Goal: Task Accomplishment & Management: Manage account settings

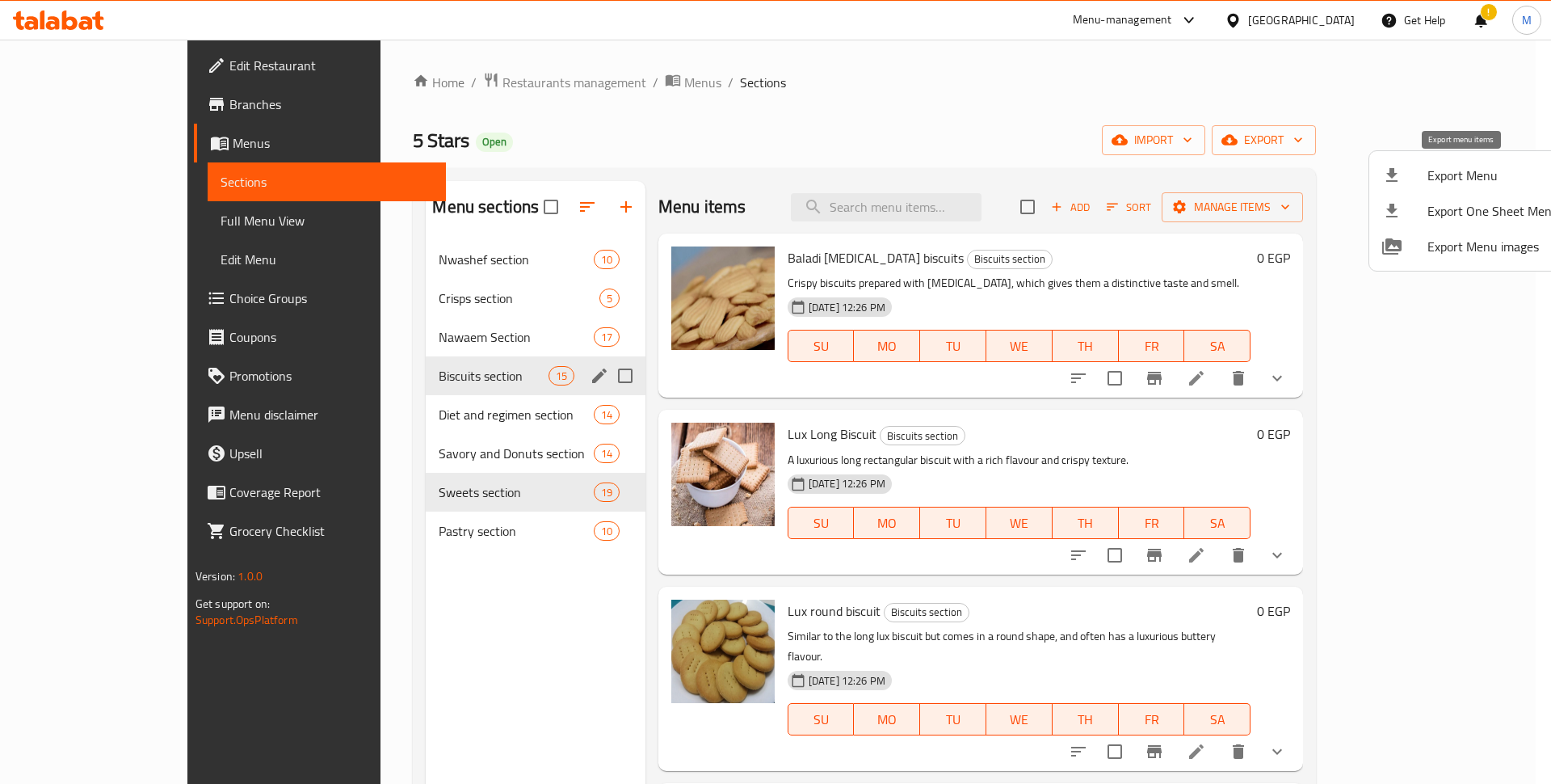
click at [1410, 178] on div at bounding box center [1405, 175] width 45 height 19
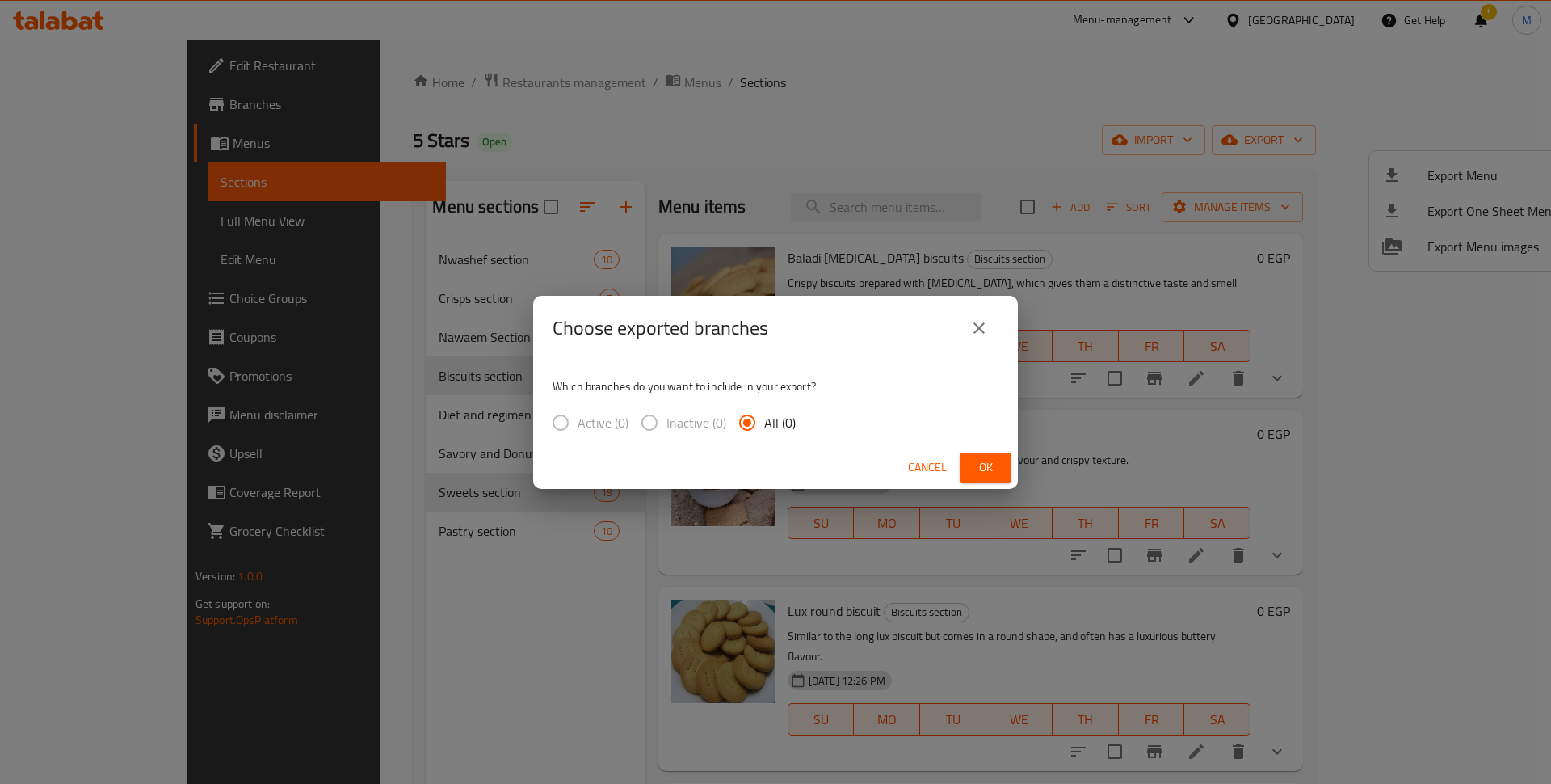
click at [977, 457] on span "Ok" at bounding box center [986, 467] width 26 height 20
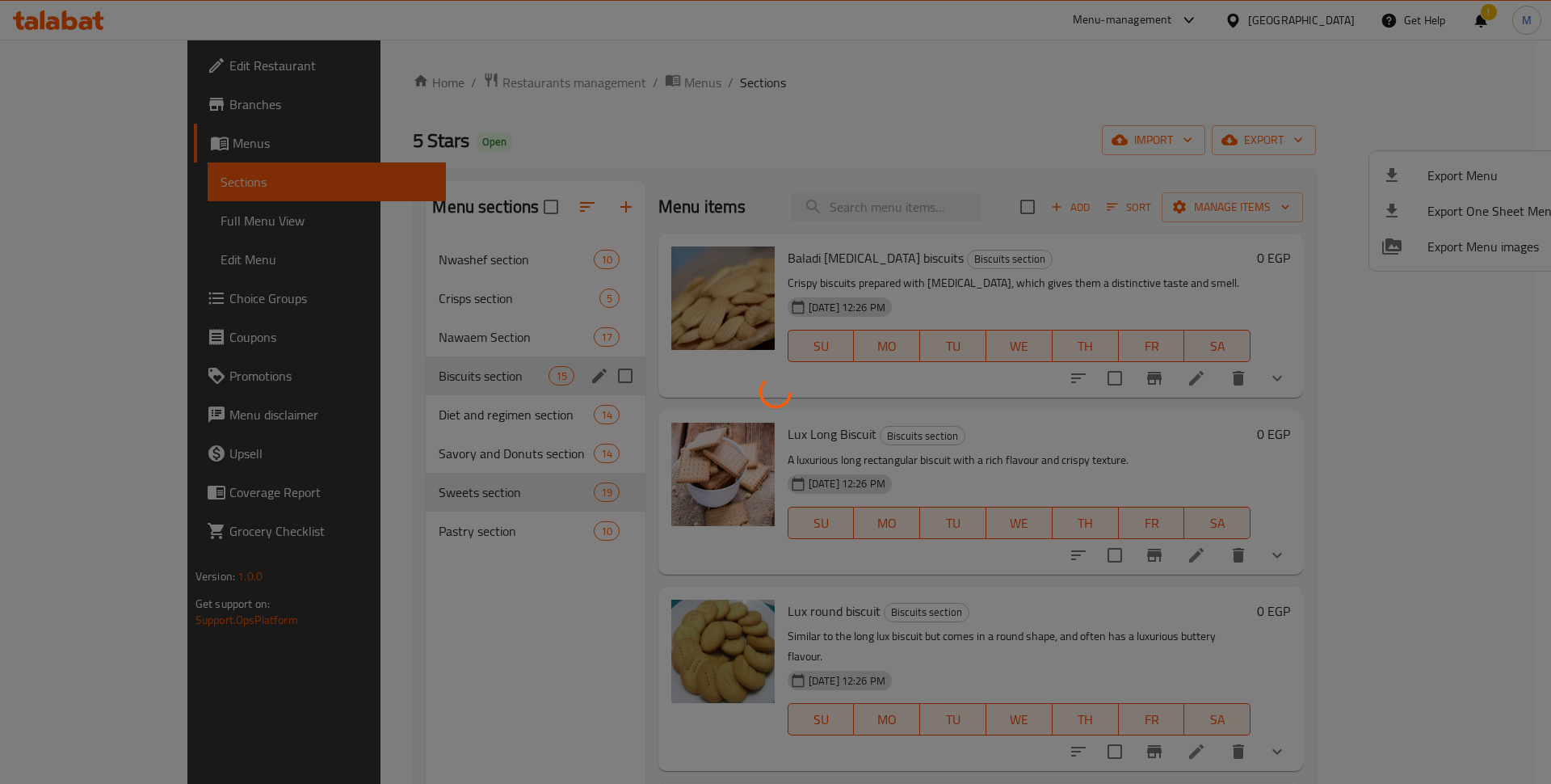
click at [1144, 217] on div at bounding box center [776, 392] width 1551 height 784
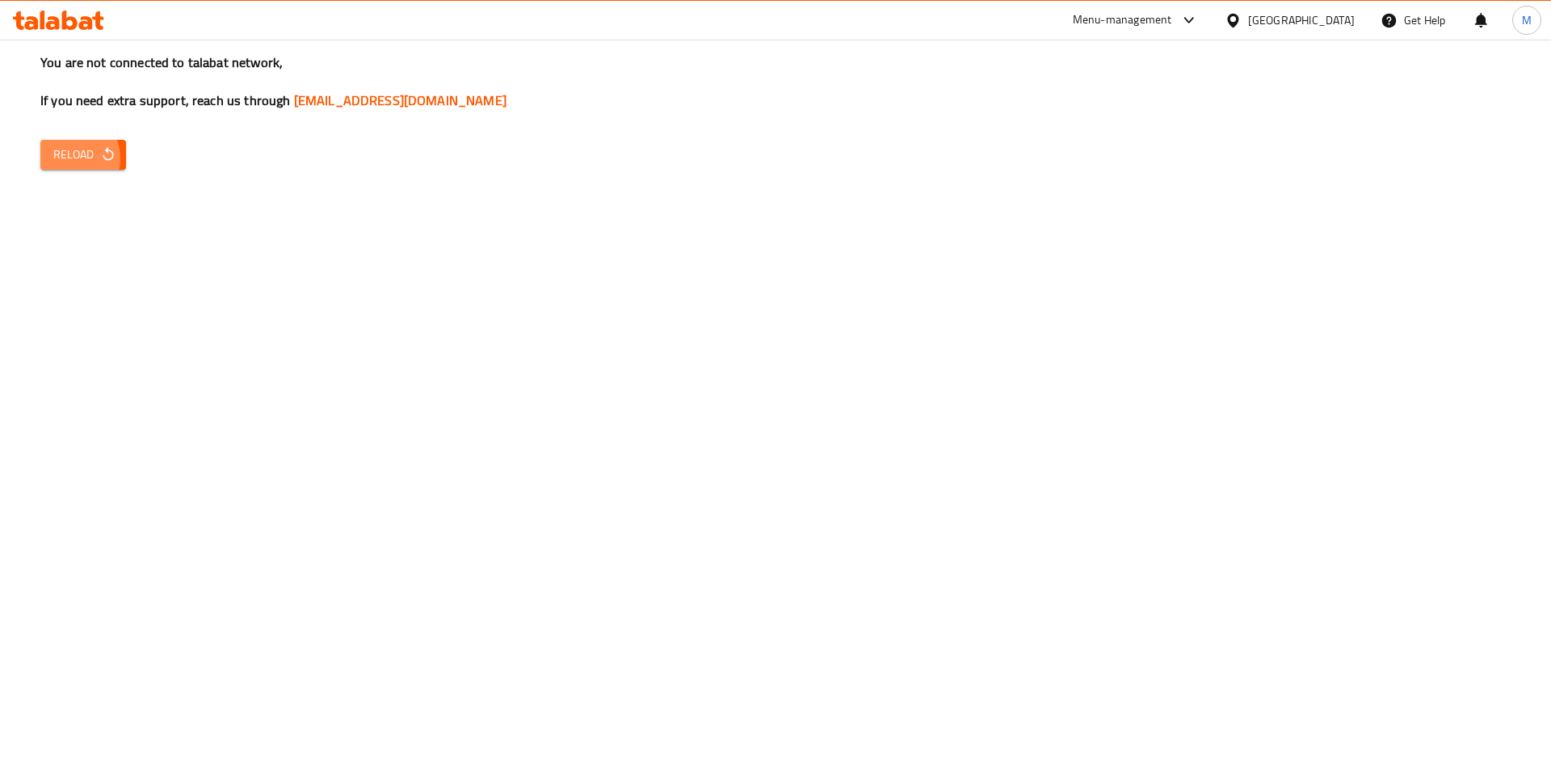
click at [70, 145] on span "Reload" at bounding box center [83, 154] width 60 height 20
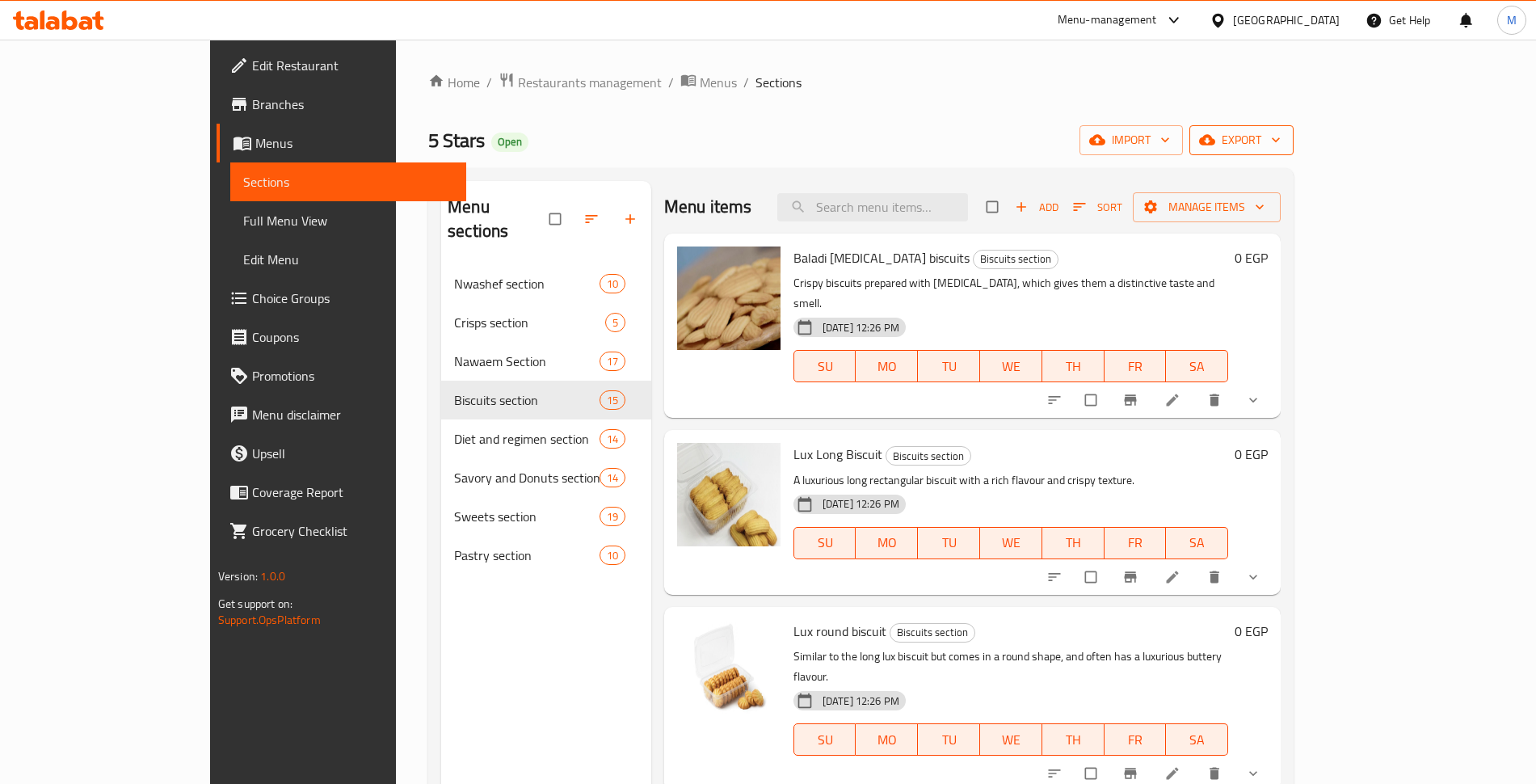
click at [1280, 139] on span "export" at bounding box center [1241, 139] width 78 height 20
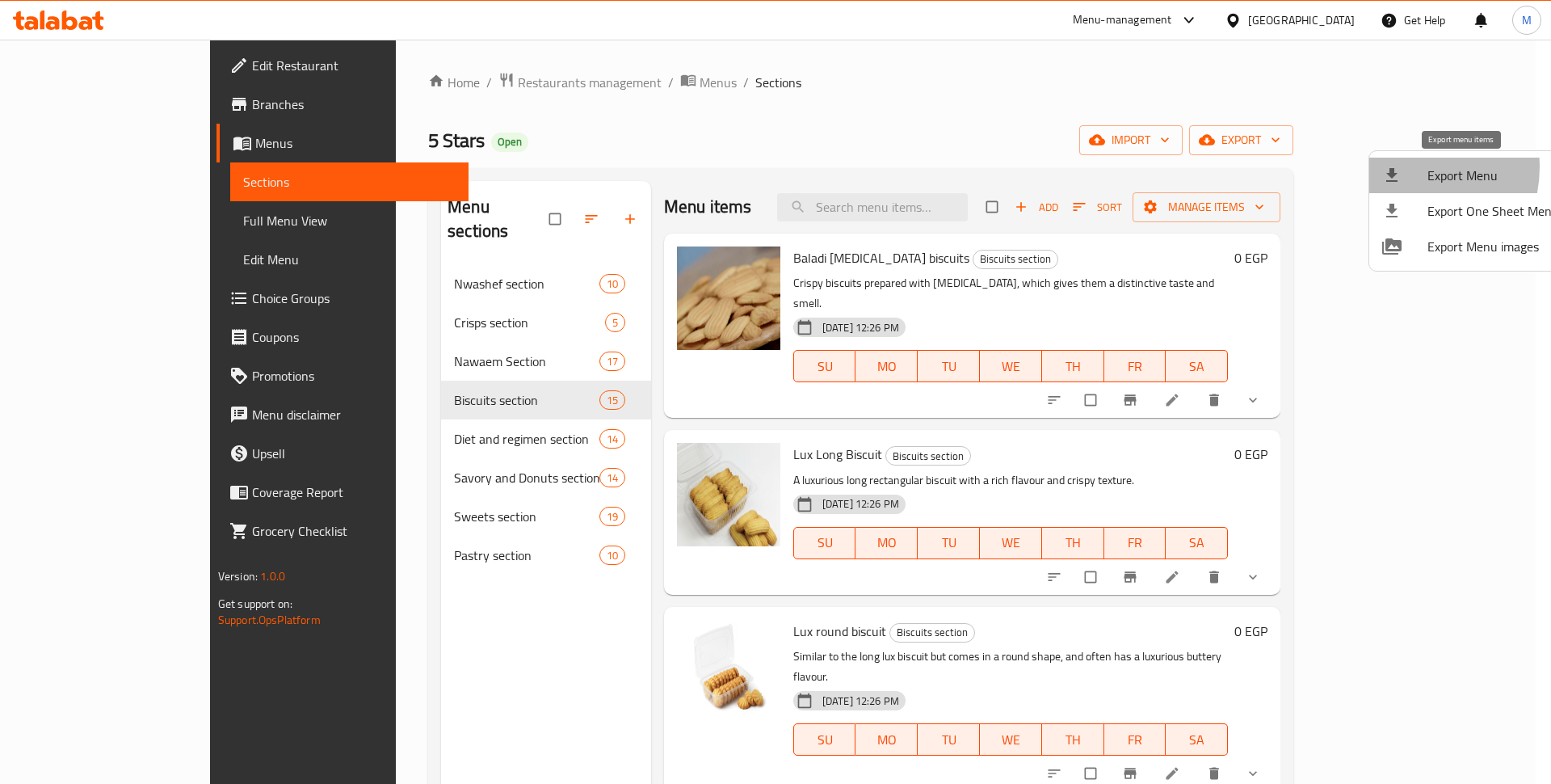
click at [1405, 167] on div at bounding box center [1405, 175] width 45 height 19
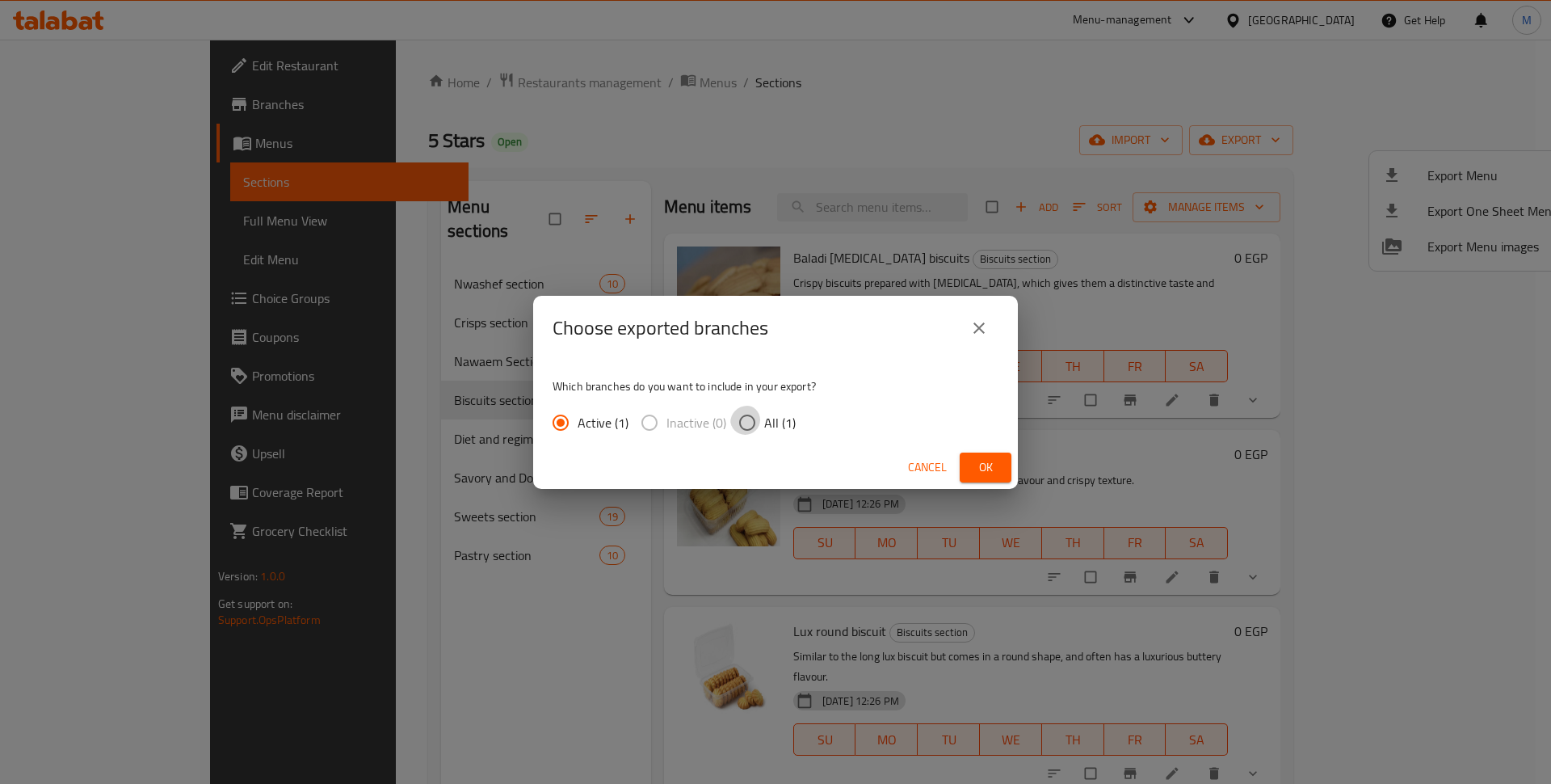
click at [730, 417] on input "All (1)" at bounding box center [747, 422] width 34 height 34
radio input "true"
click at [983, 463] on span "Ok" at bounding box center [986, 467] width 26 height 20
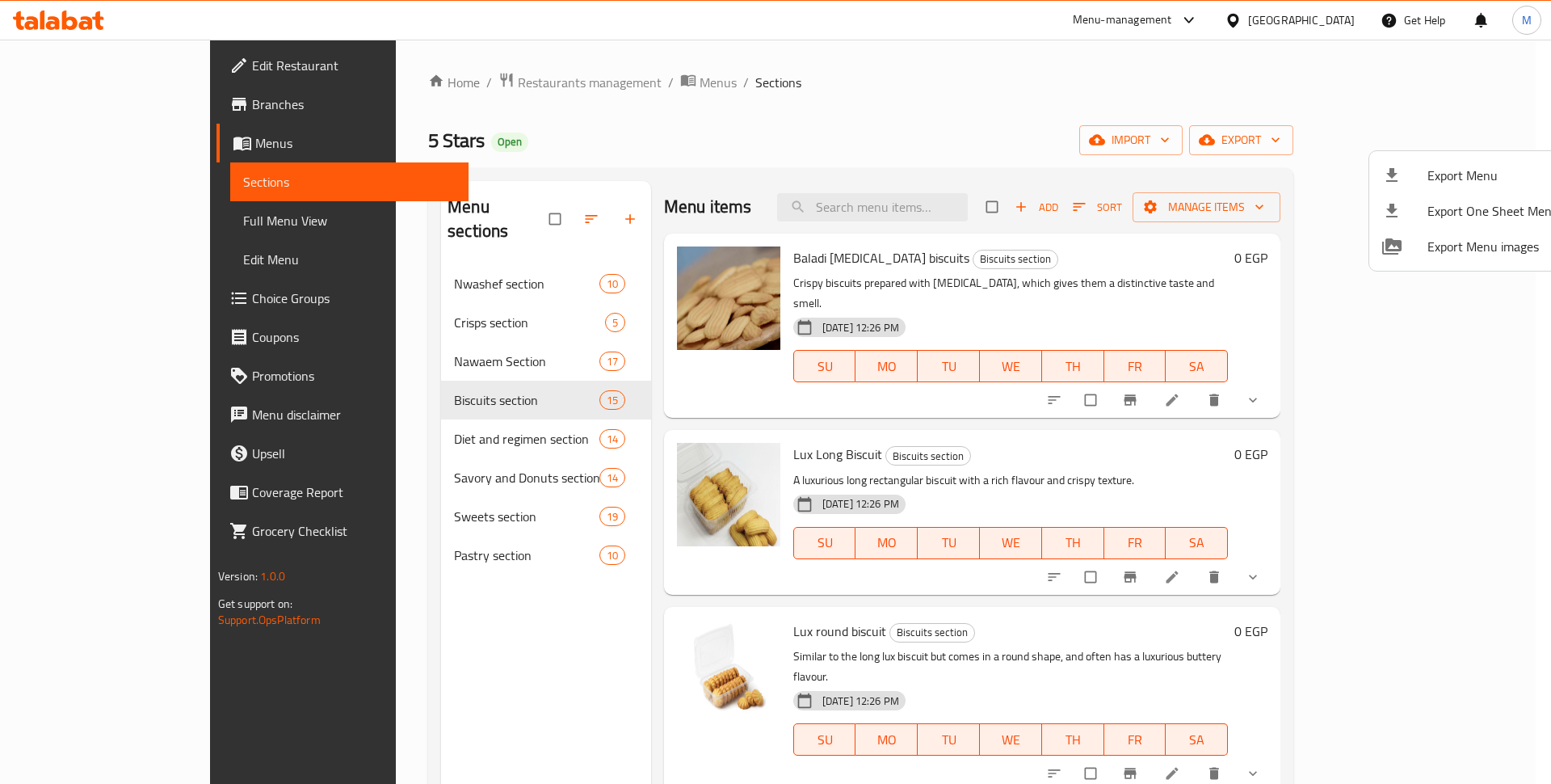
click at [940, 94] on div at bounding box center [776, 392] width 1551 height 784
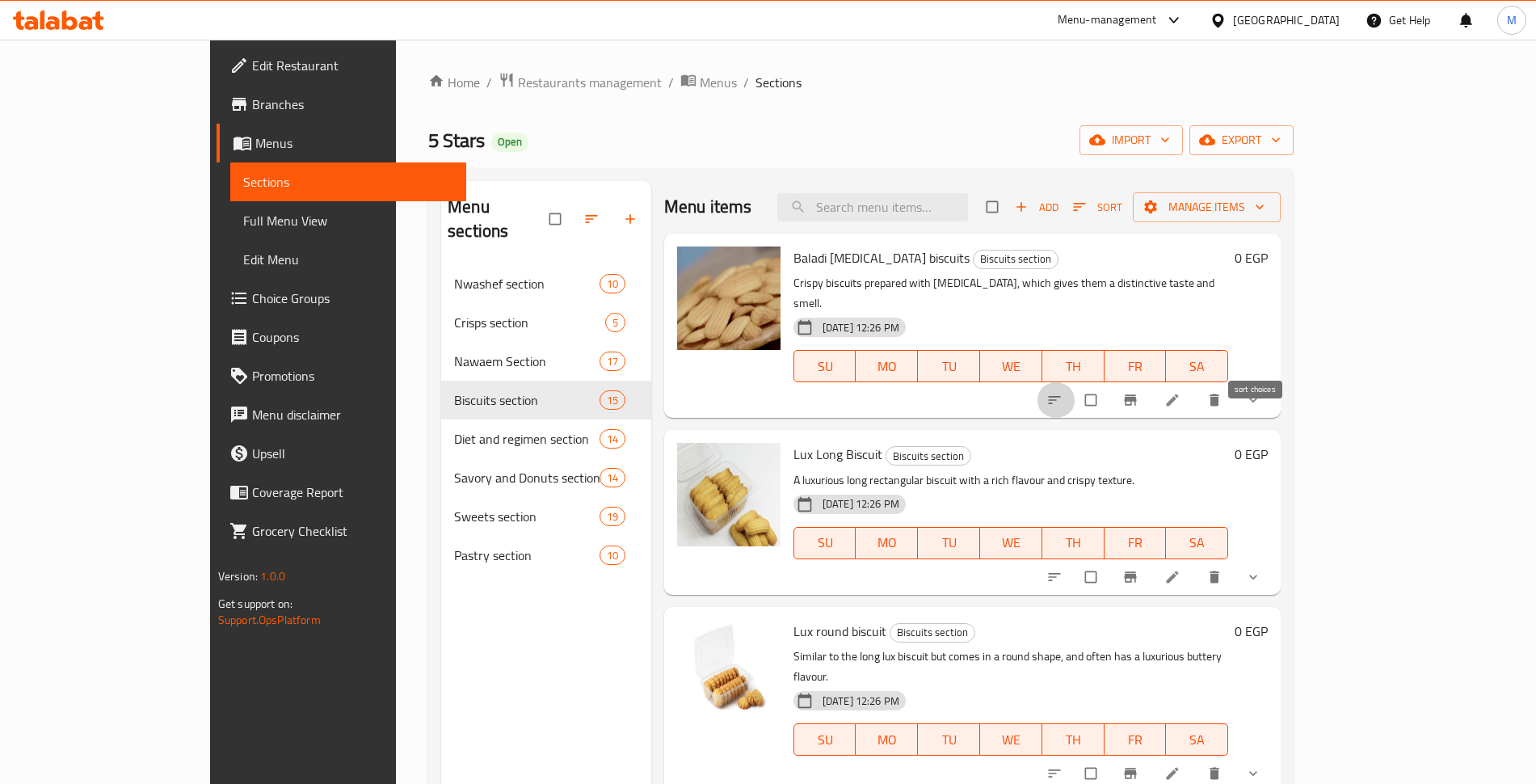
click at [1060, 396] on icon "sort-choices" at bounding box center [1054, 399] width 12 height 8
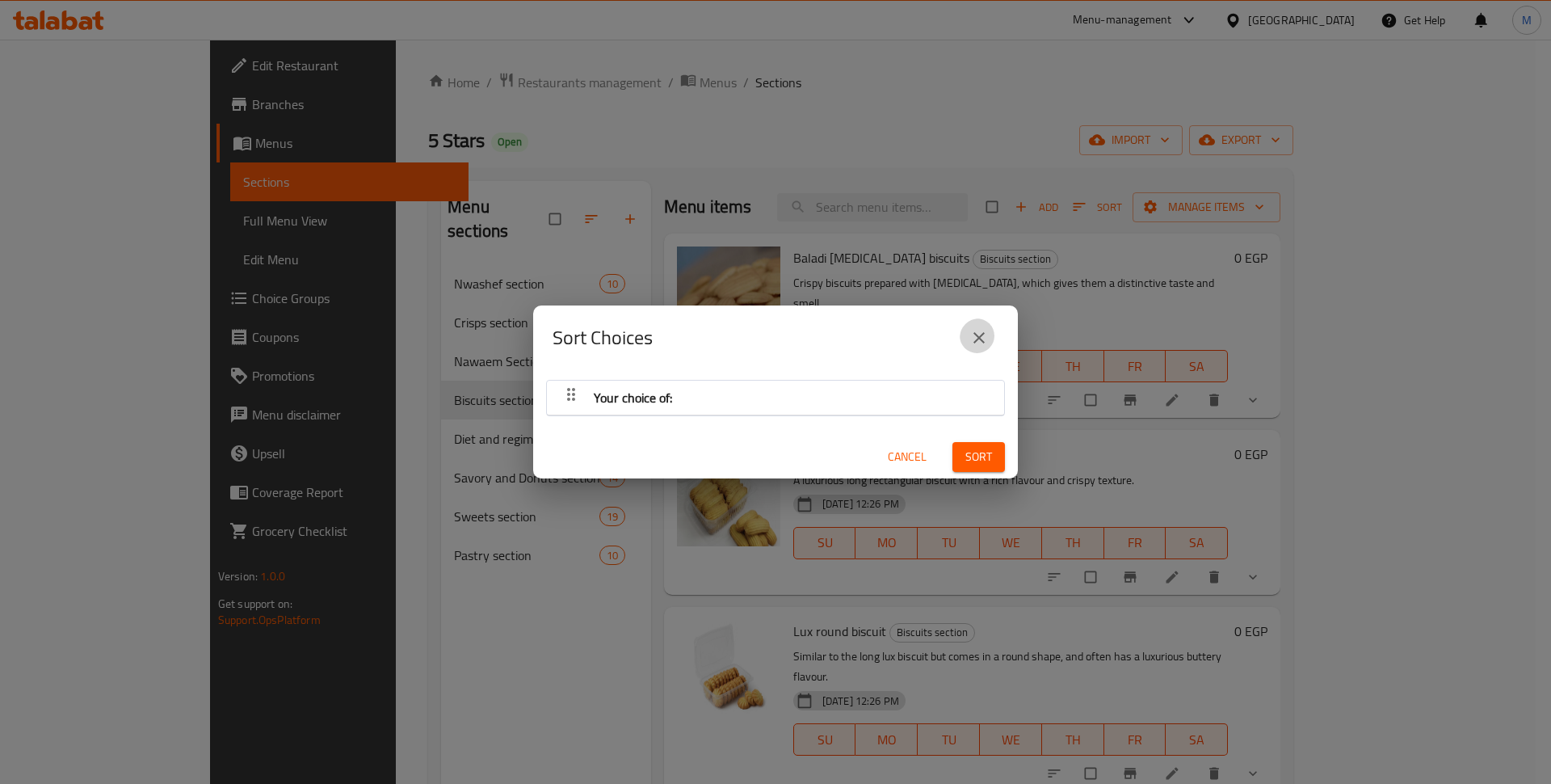
click at [982, 333] on icon "close" at bounding box center [979, 338] width 19 height 19
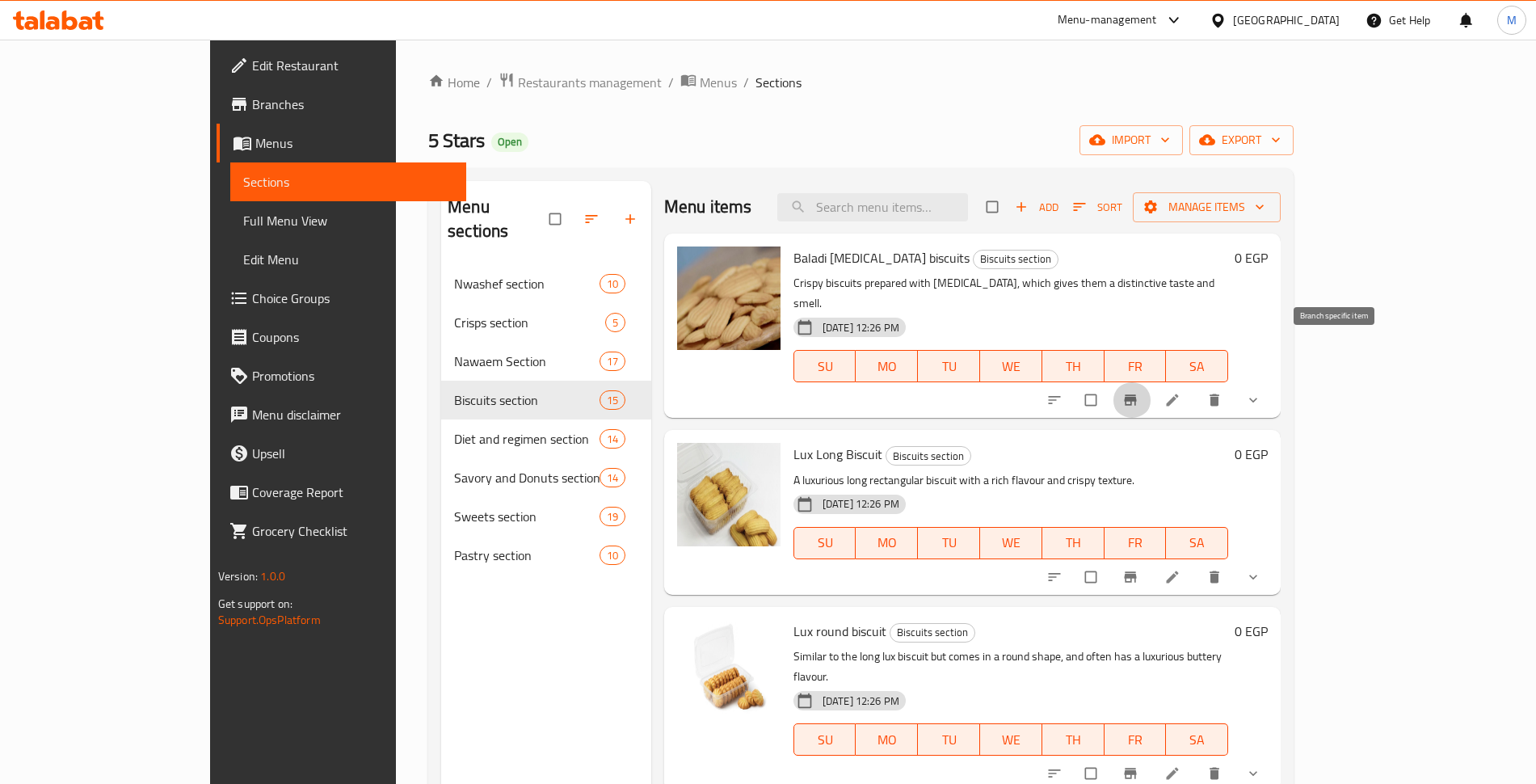
click at [1137, 395] on icon "Branch-specific-item" at bounding box center [1131, 400] width 12 height 10
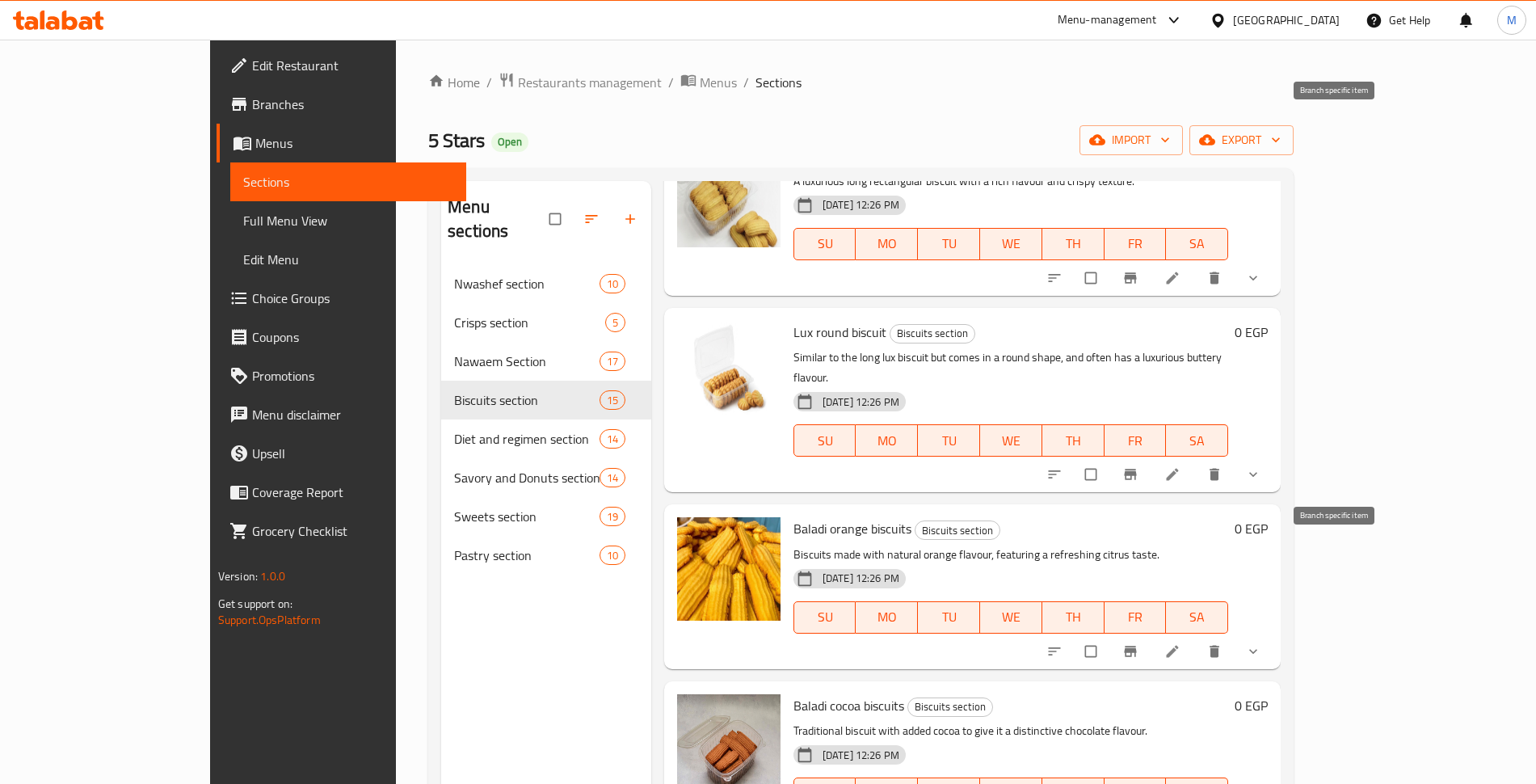
click at [1138, 643] on icon "Branch-specific-item" at bounding box center [1130, 651] width 16 height 16
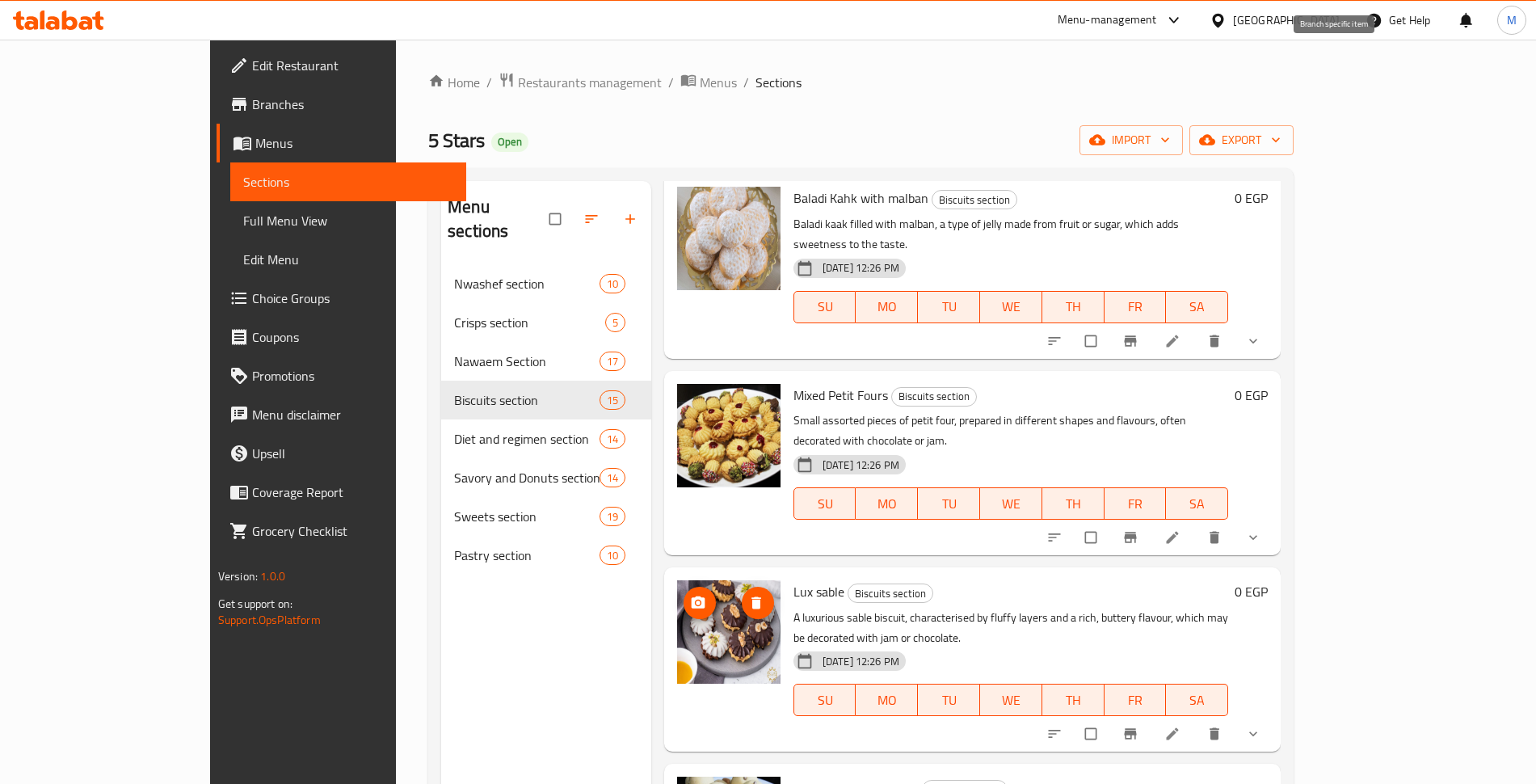
scroll to position [1377, 0]
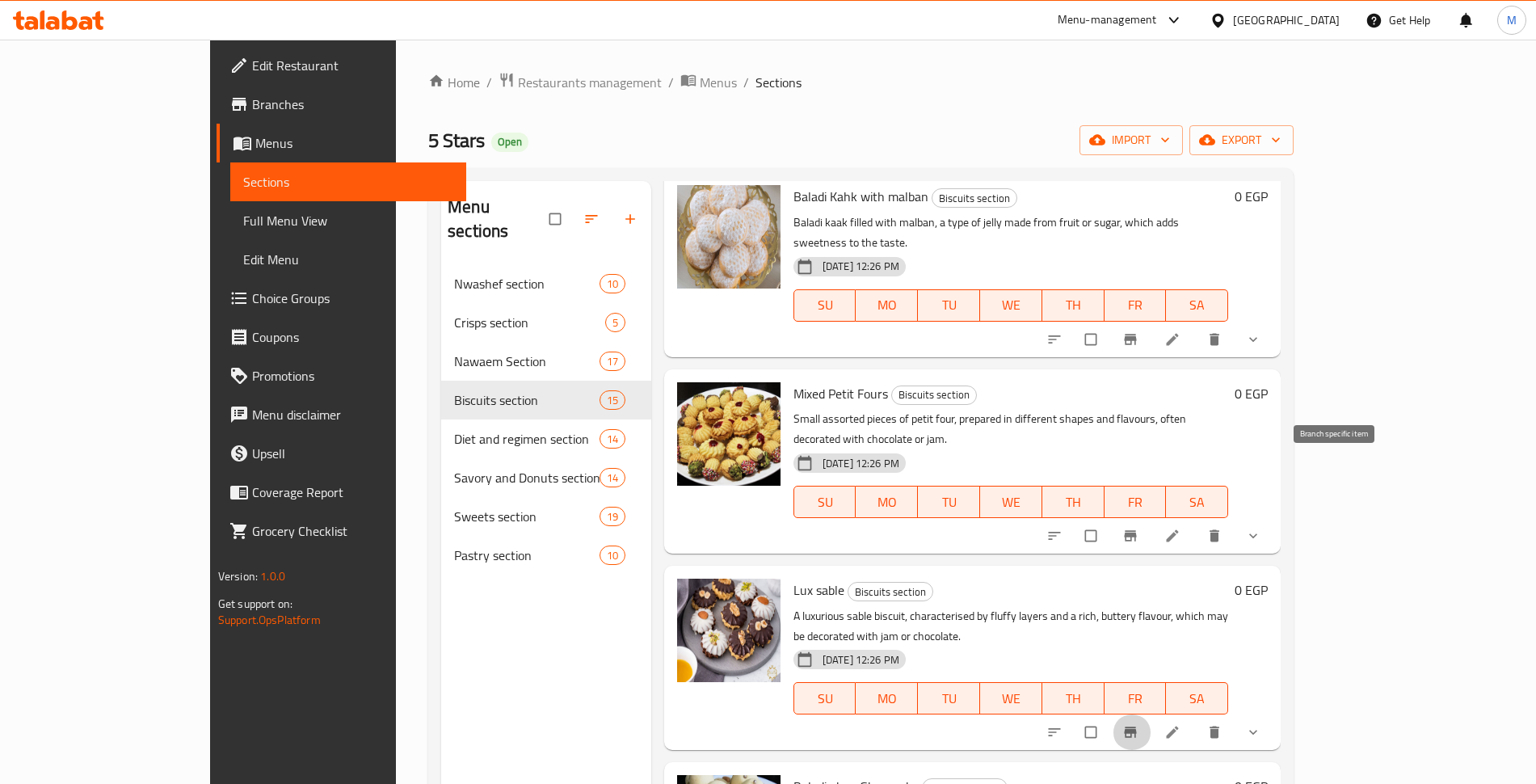
click at [1137, 727] on icon "Branch-specific-item" at bounding box center [1131, 732] width 12 height 10
click at [252, 101] on span "Branches" at bounding box center [353, 104] width 201 height 19
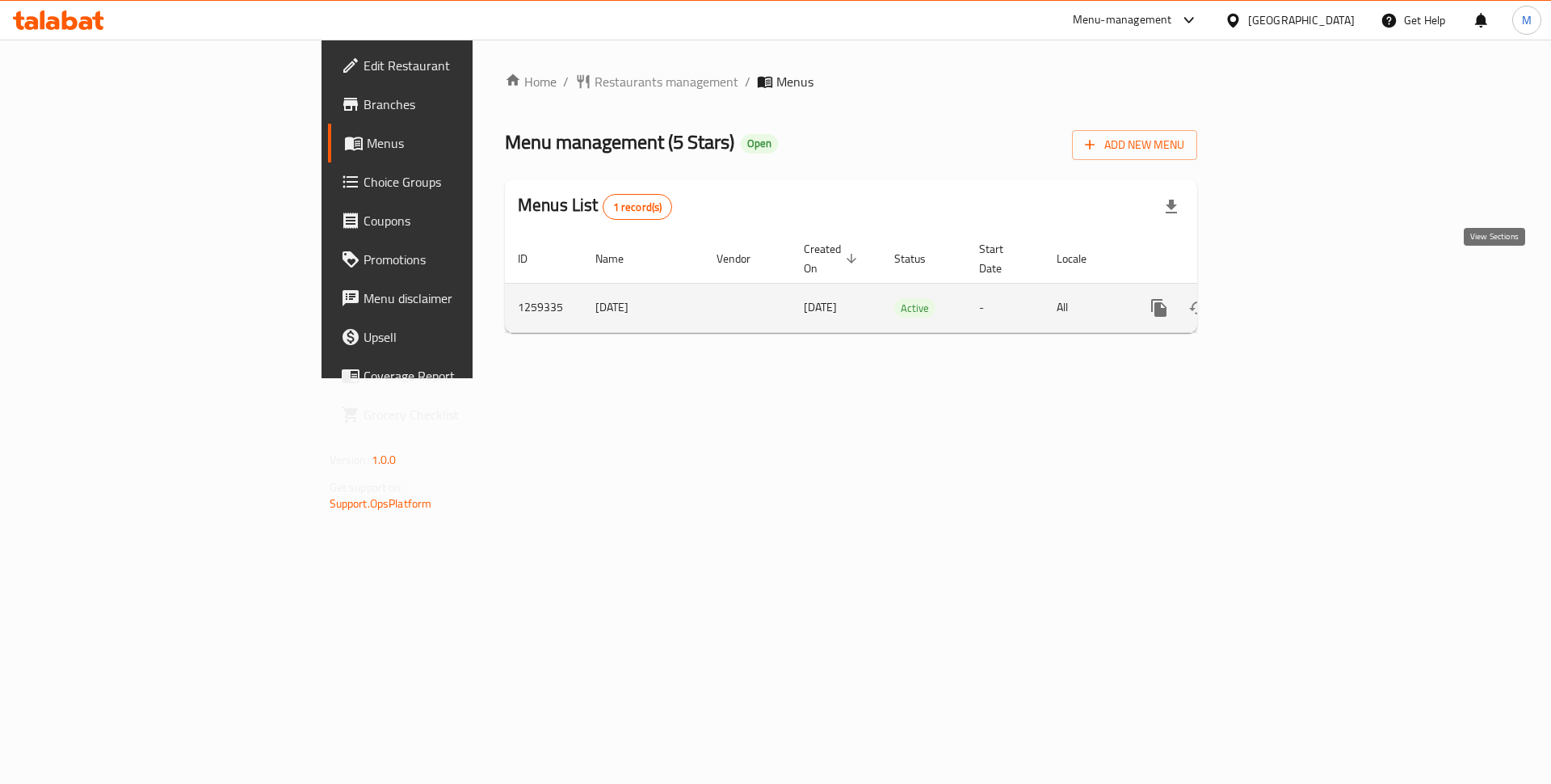
click at [1295, 288] on link "enhanced table" at bounding box center [1275, 308] width 39 height 39
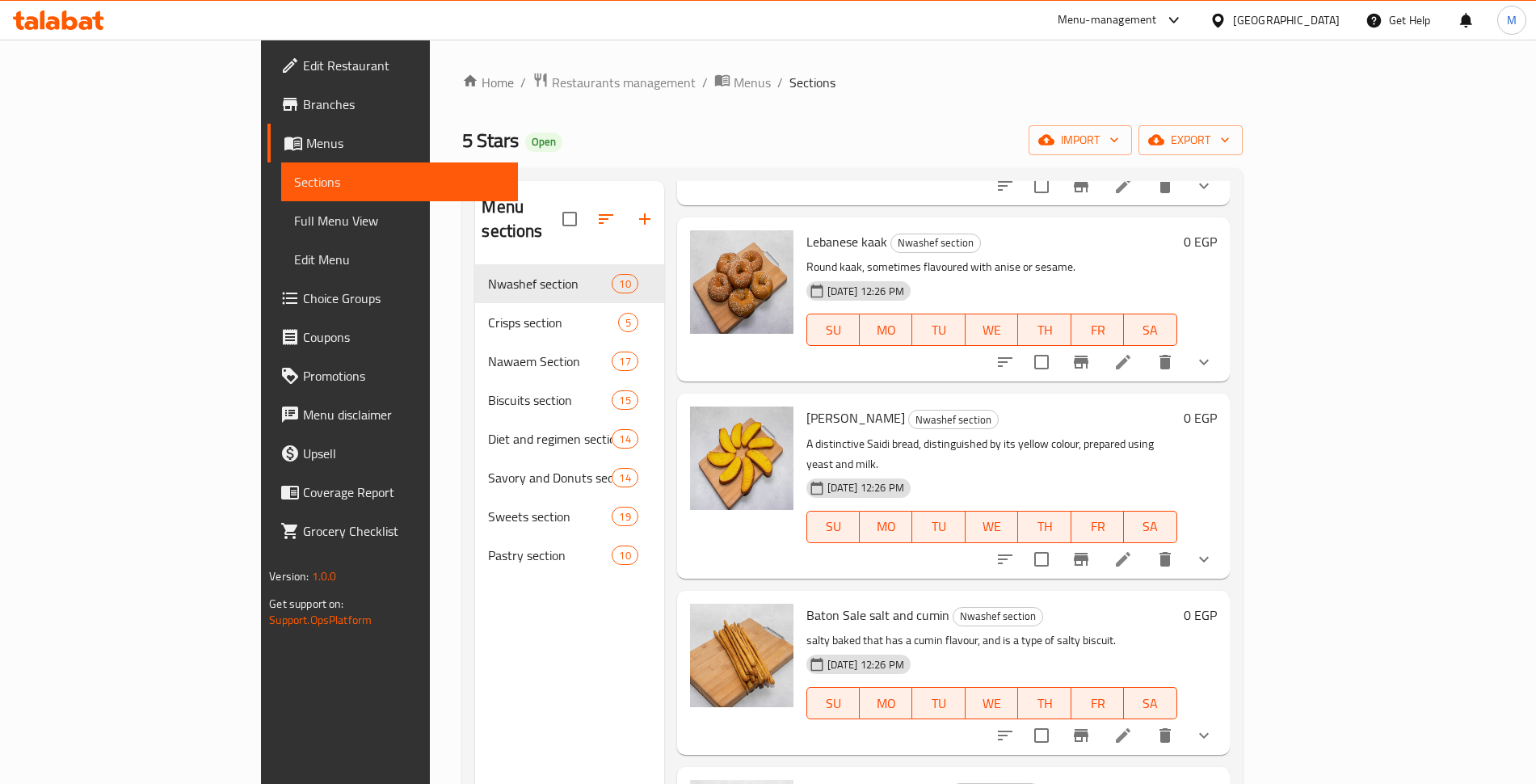
scroll to position [786, 0]
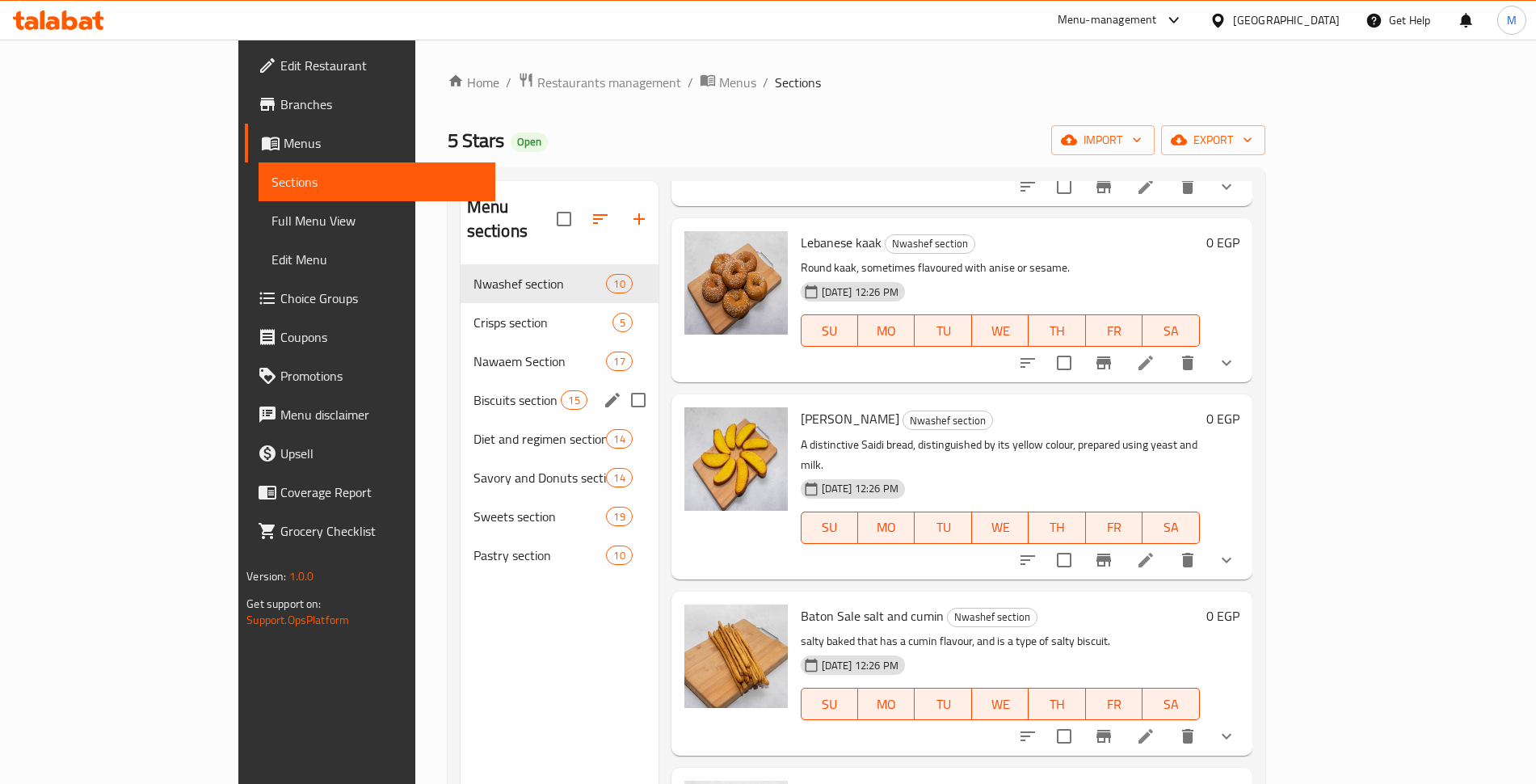
click at [461, 380] on div "Biscuits section 15" at bounding box center [560, 399] width 198 height 39
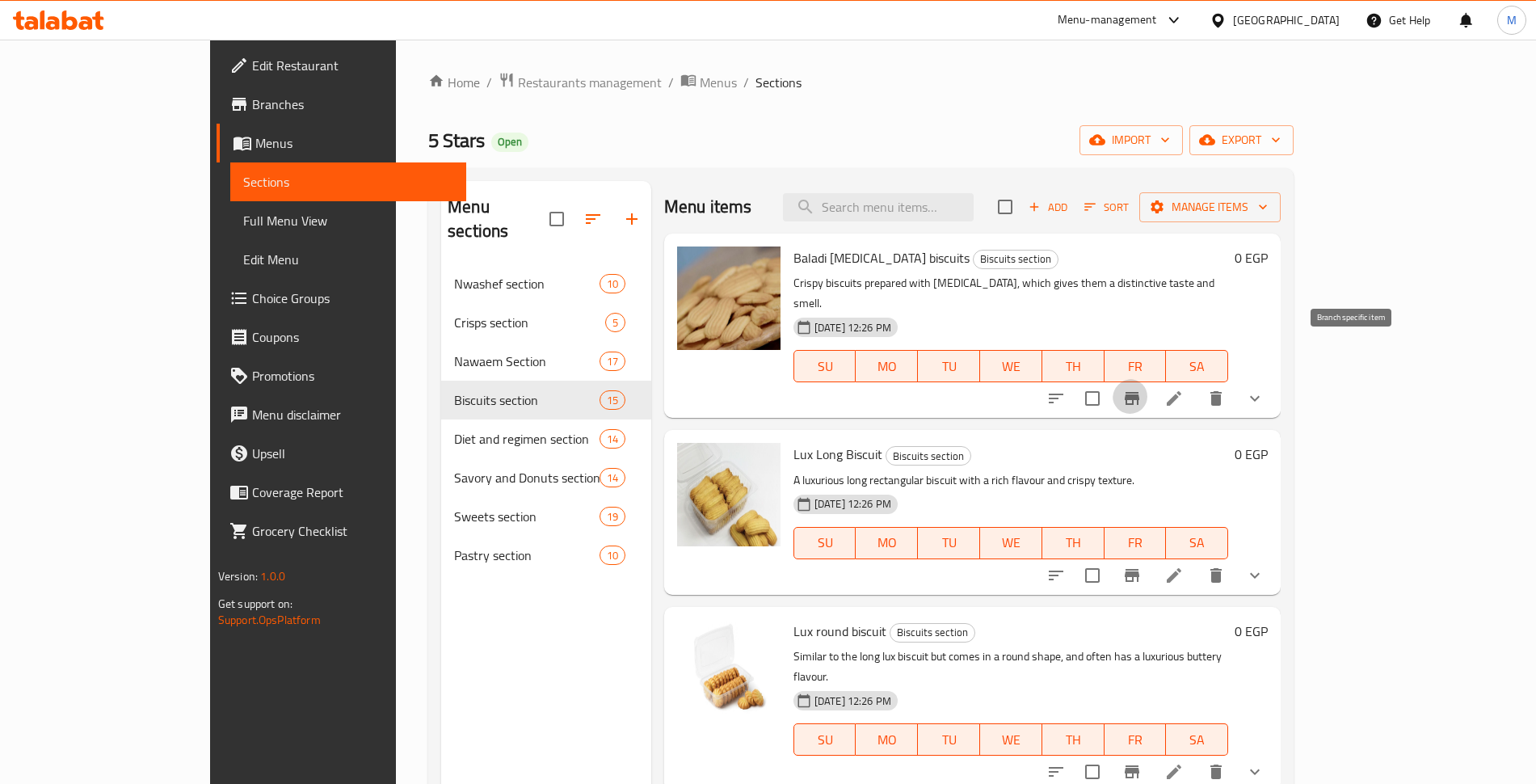
click at [1139, 392] on icon "Branch-specific-item" at bounding box center [1131, 398] width 15 height 13
click at [1139, 569] on icon "Branch-specific-item" at bounding box center [1131, 575] width 15 height 13
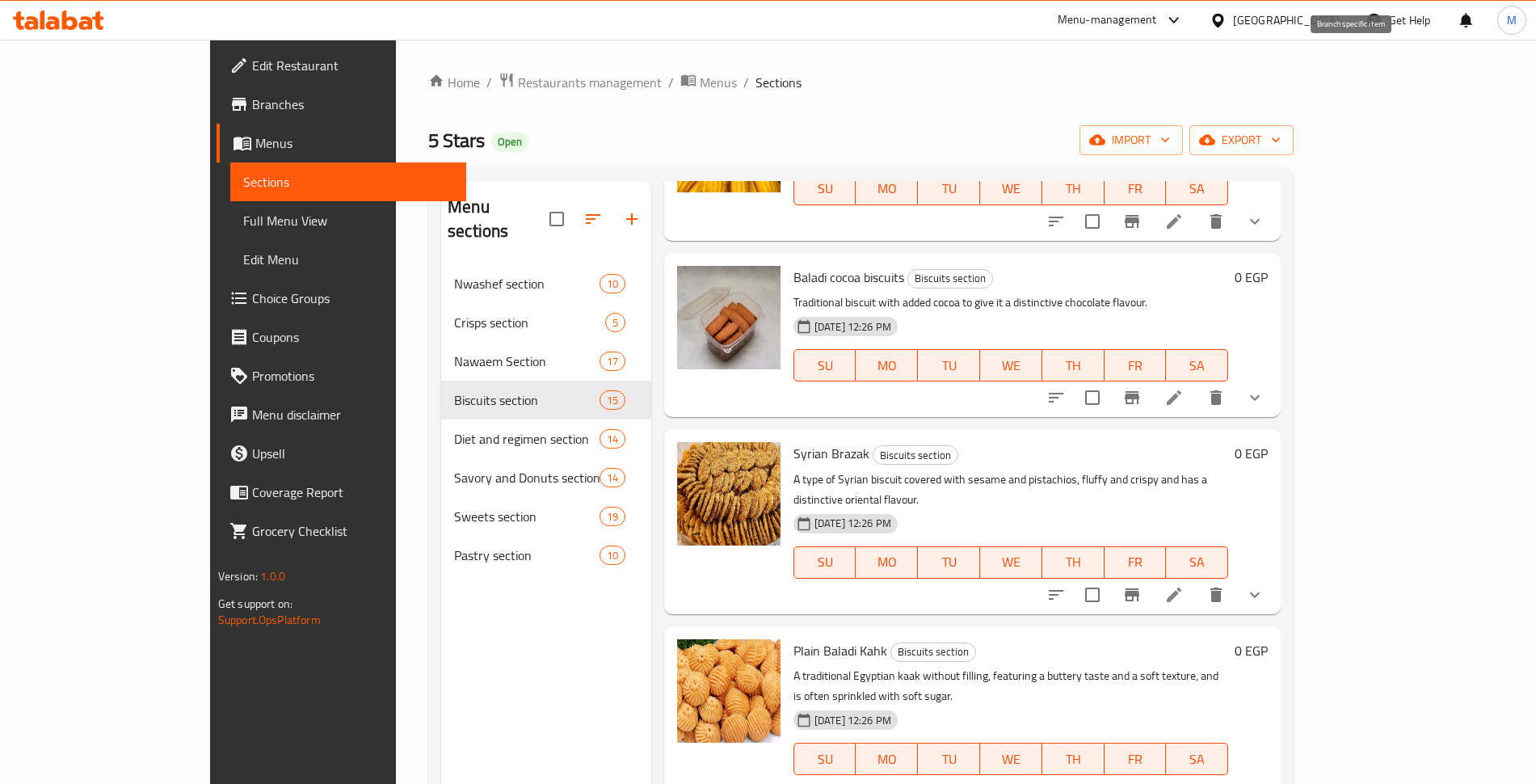
scroll to position [899, 0]
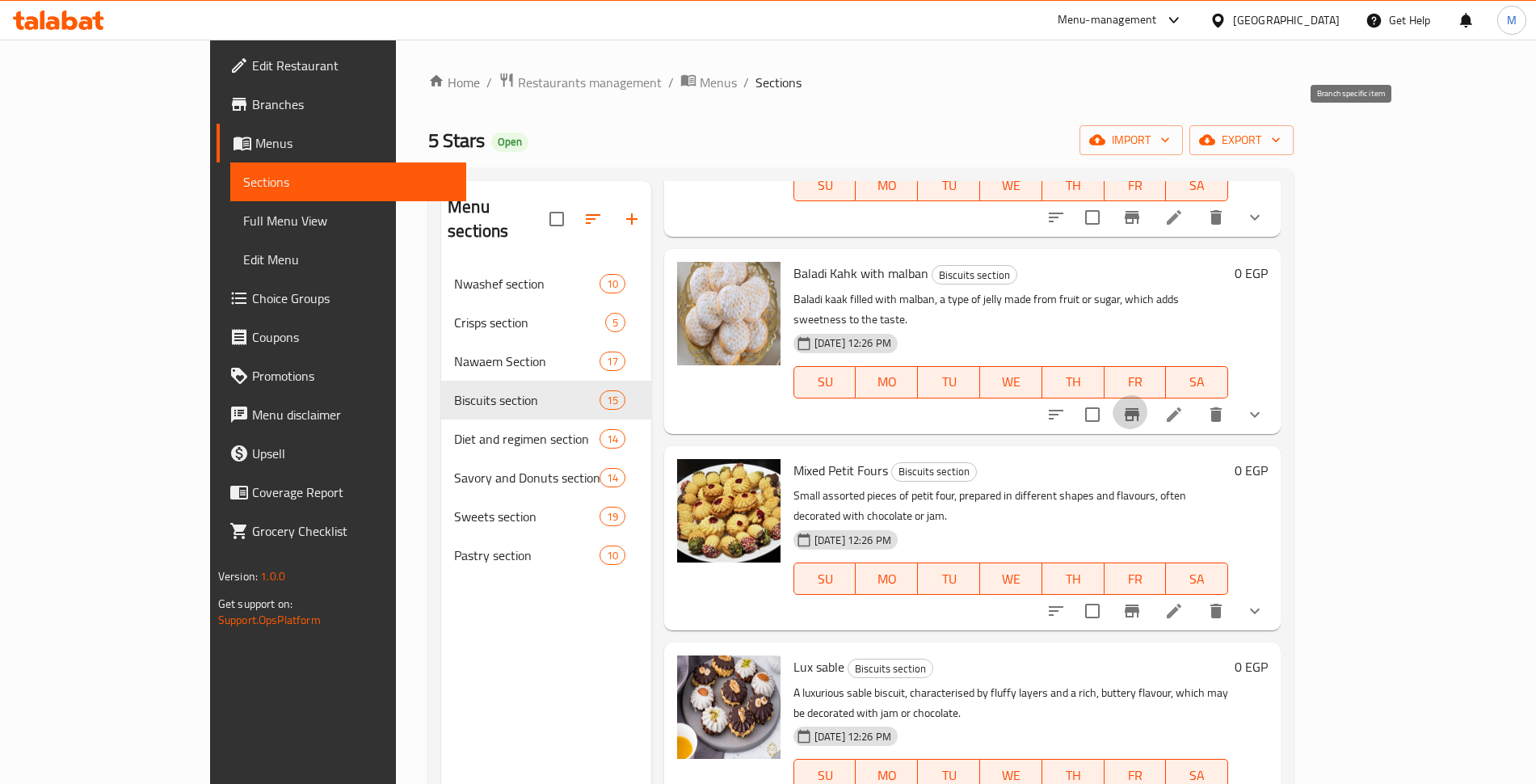
scroll to position [1546, 0]
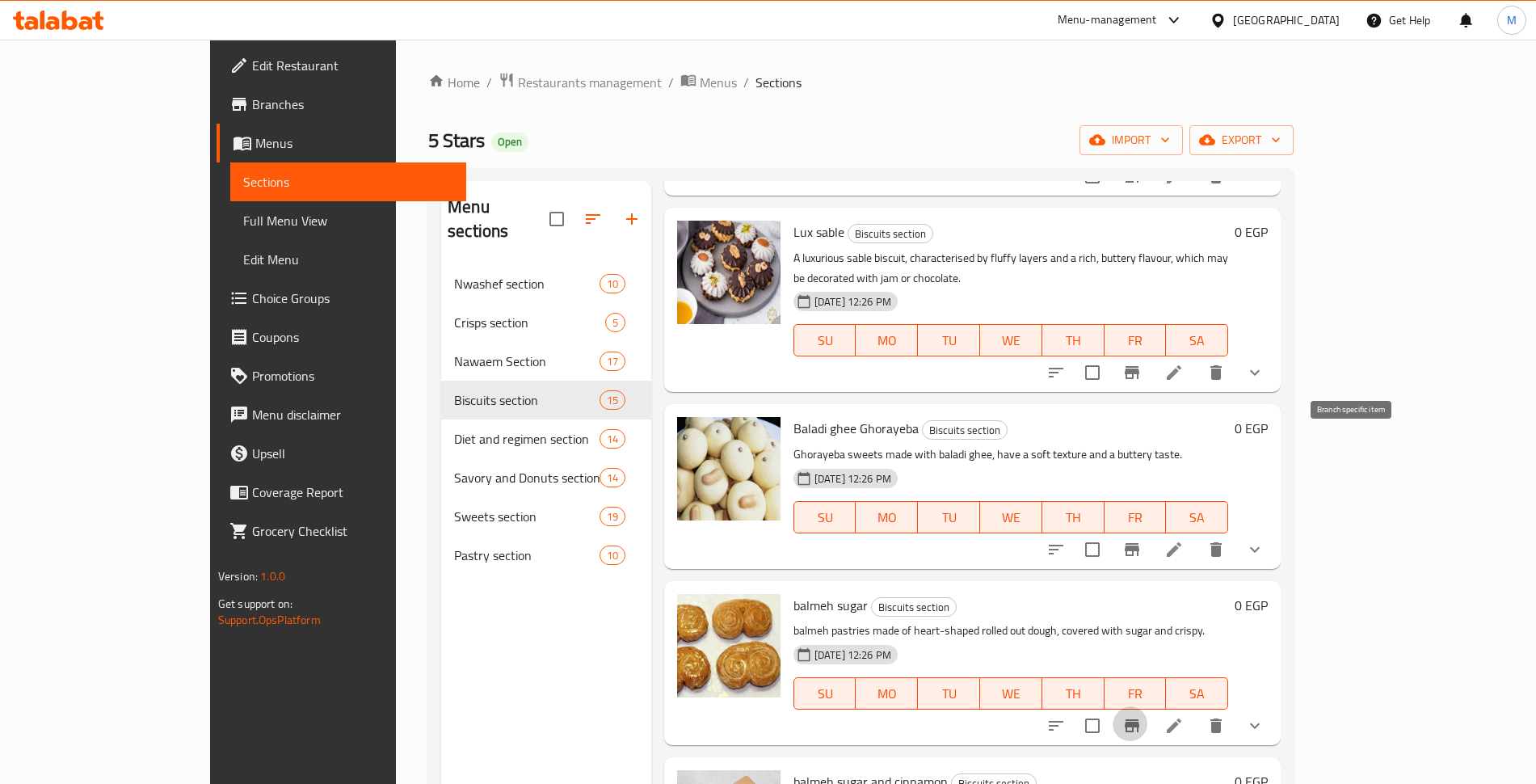
scroll to position [222, 0]
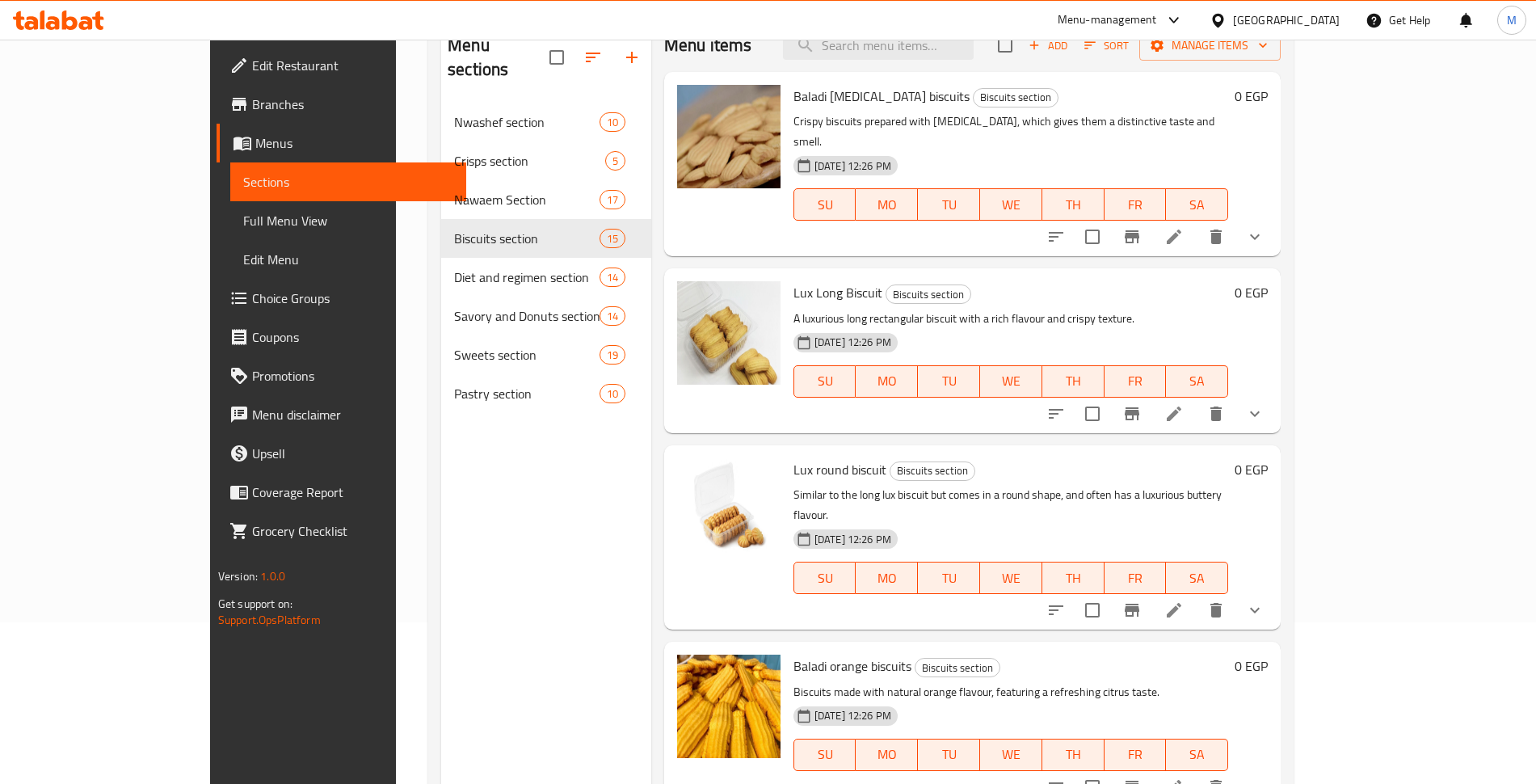
scroll to position [0, 0]
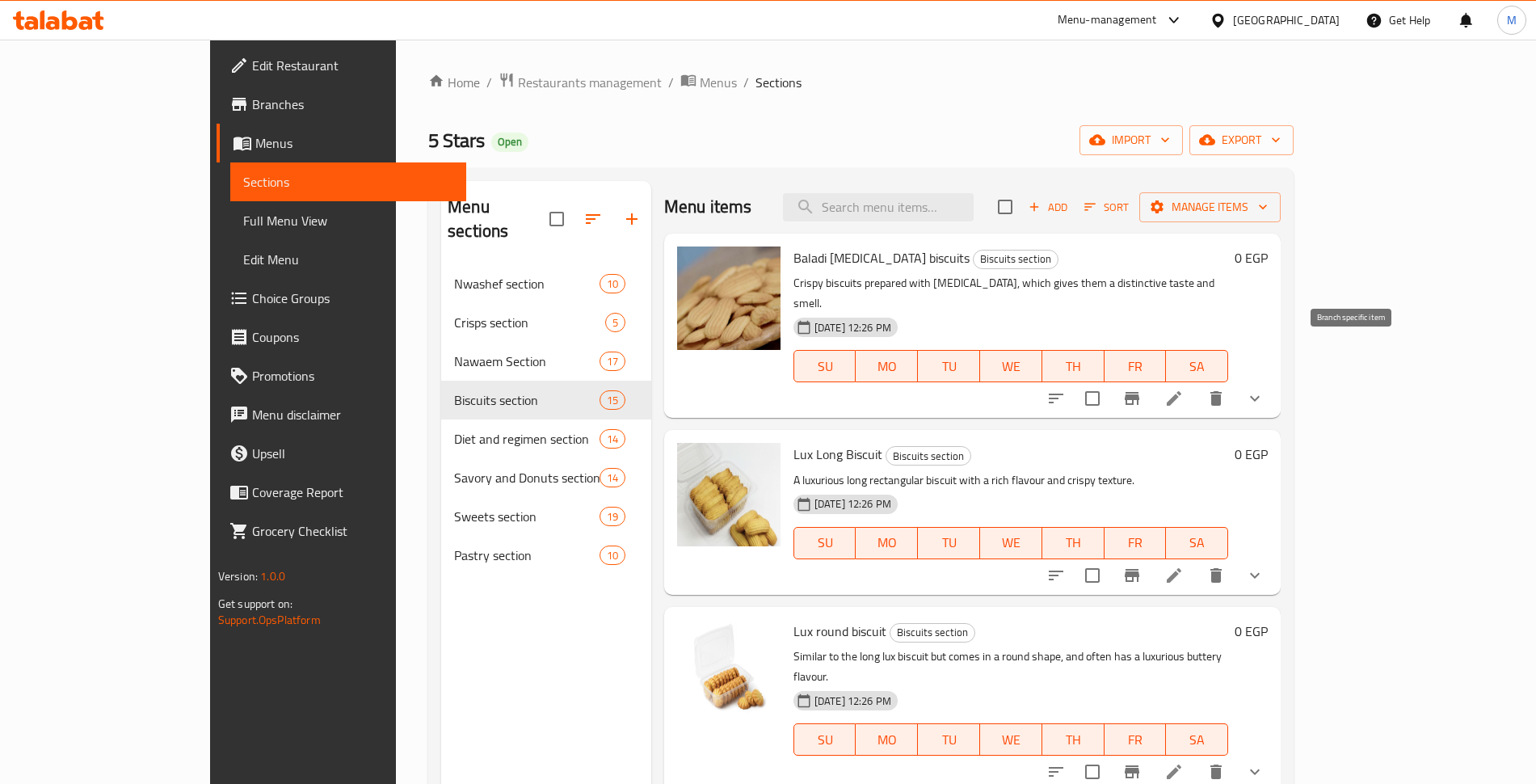
click at [1151, 379] on button "Branch-specific-item" at bounding box center [1131, 398] width 39 height 39
click at [1183, 389] on icon at bounding box center [1174, 398] width 19 height 19
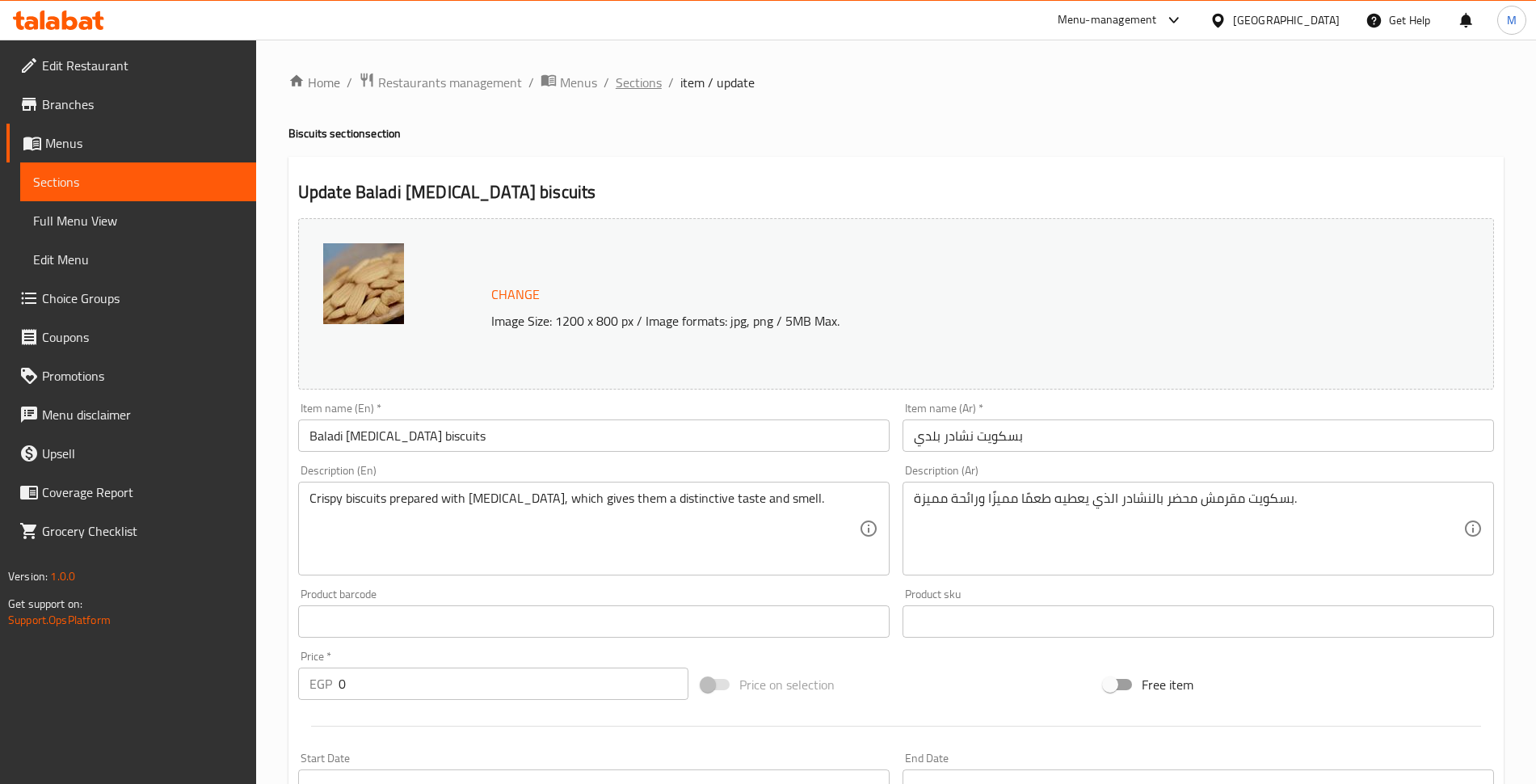
click at [616, 87] on span "Sections" at bounding box center [638, 82] width 46 height 19
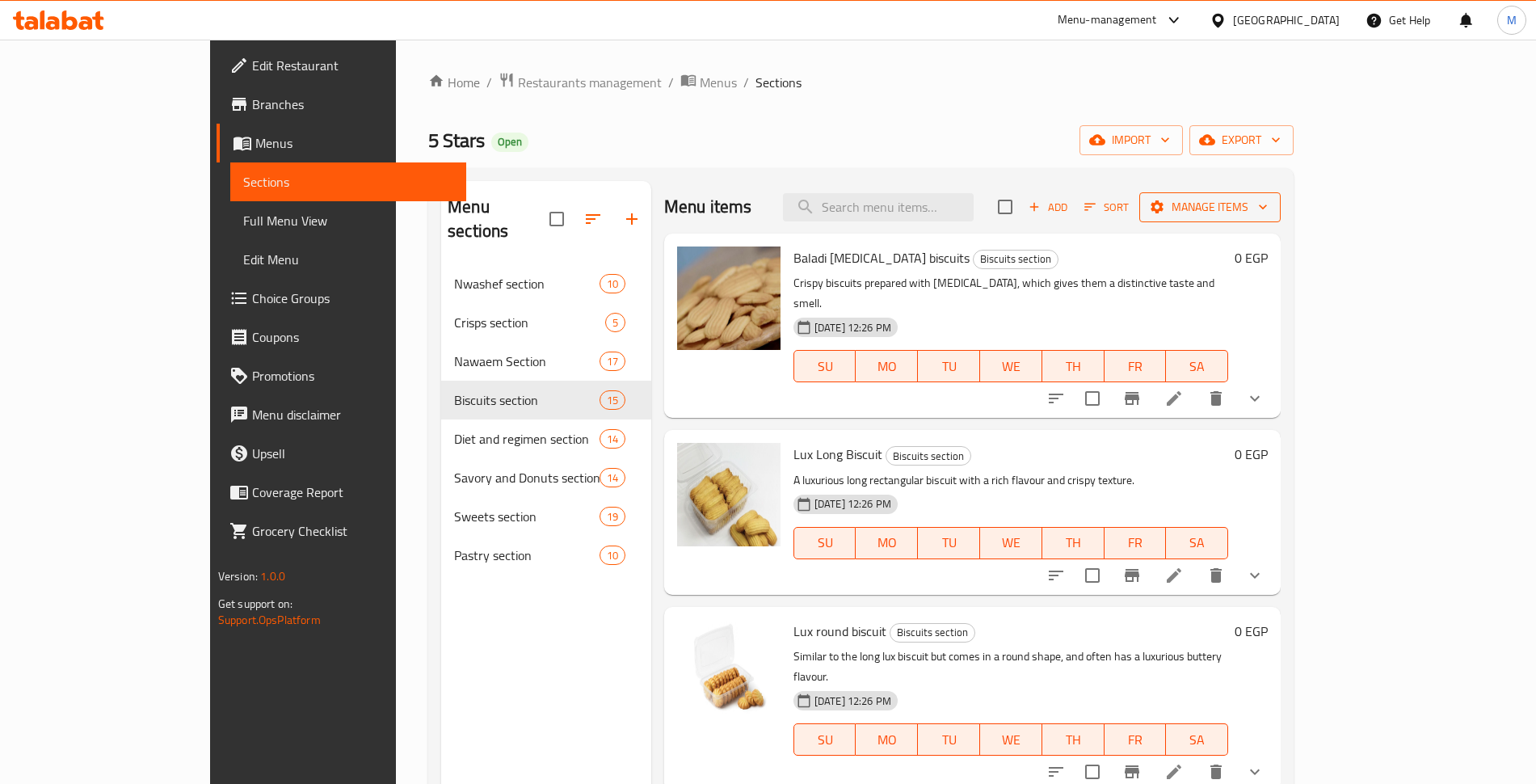
click at [1267, 198] on span "Manage items" at bounding box center [1209, 207] width 115 height 20
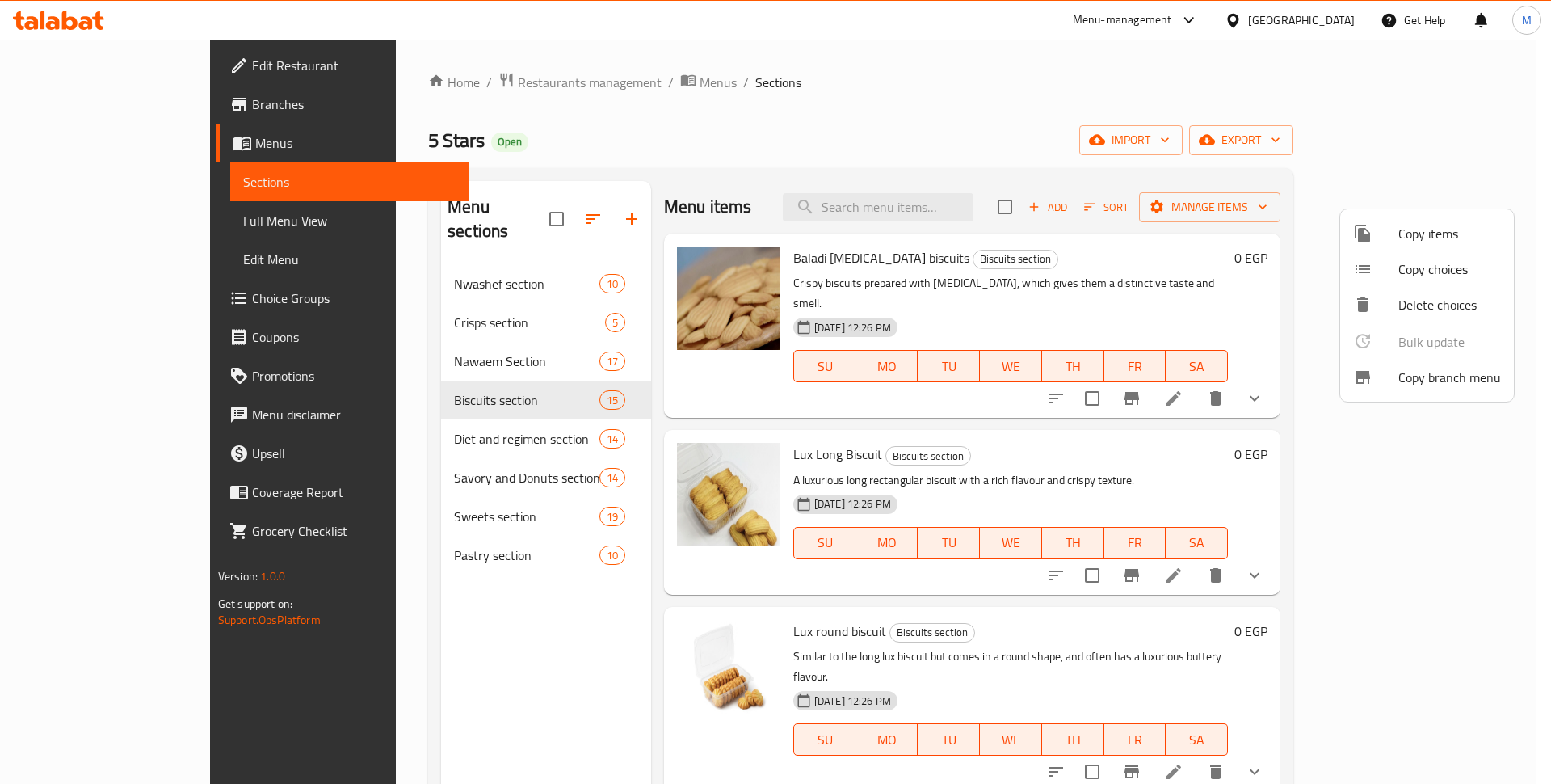
click at [1142, 163] on div at bounding box center [776, 392] width 1551 height 784
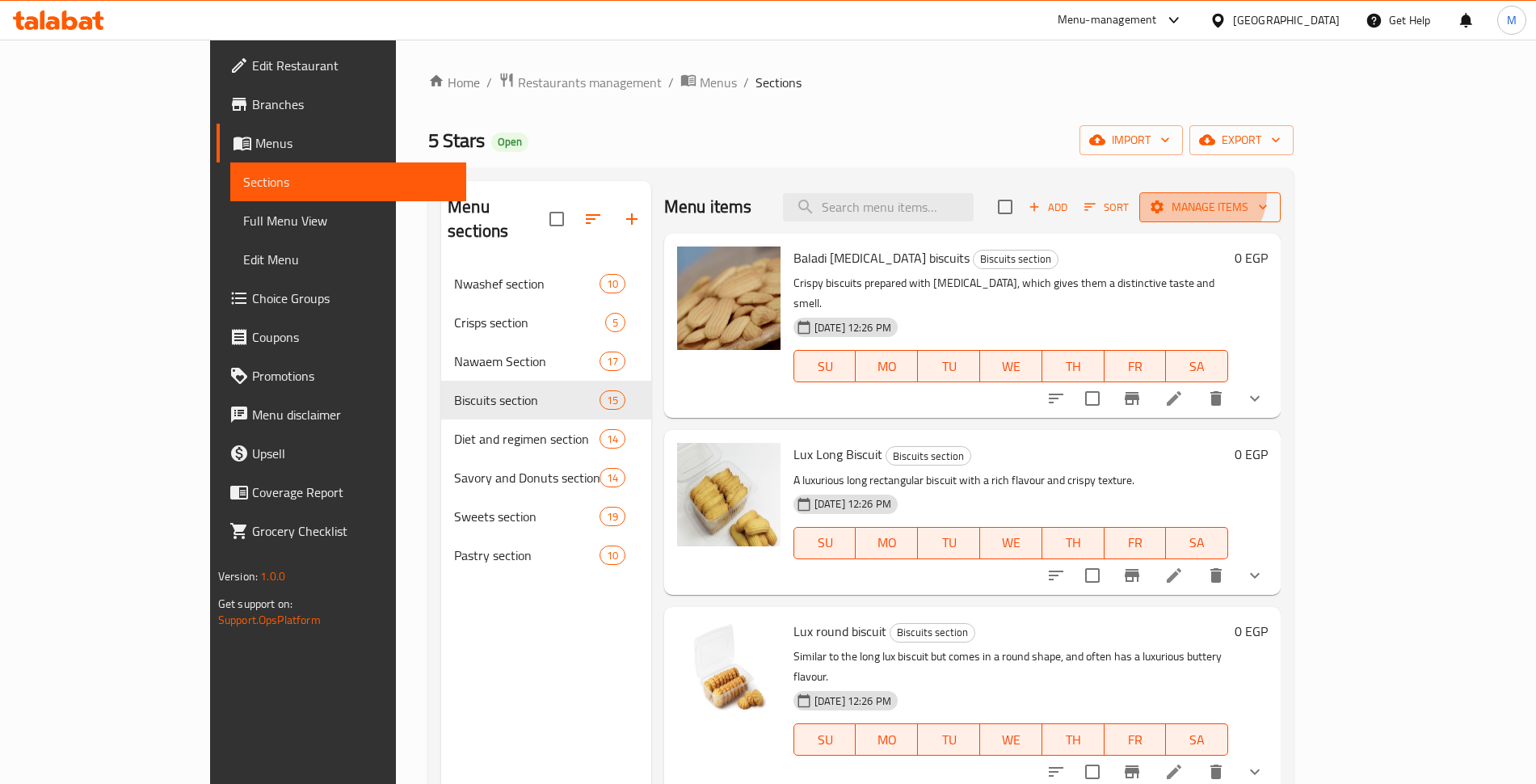
click at [1280, 192] on button "Manage items" at bounding box center [1209, 207] width 141 height 30
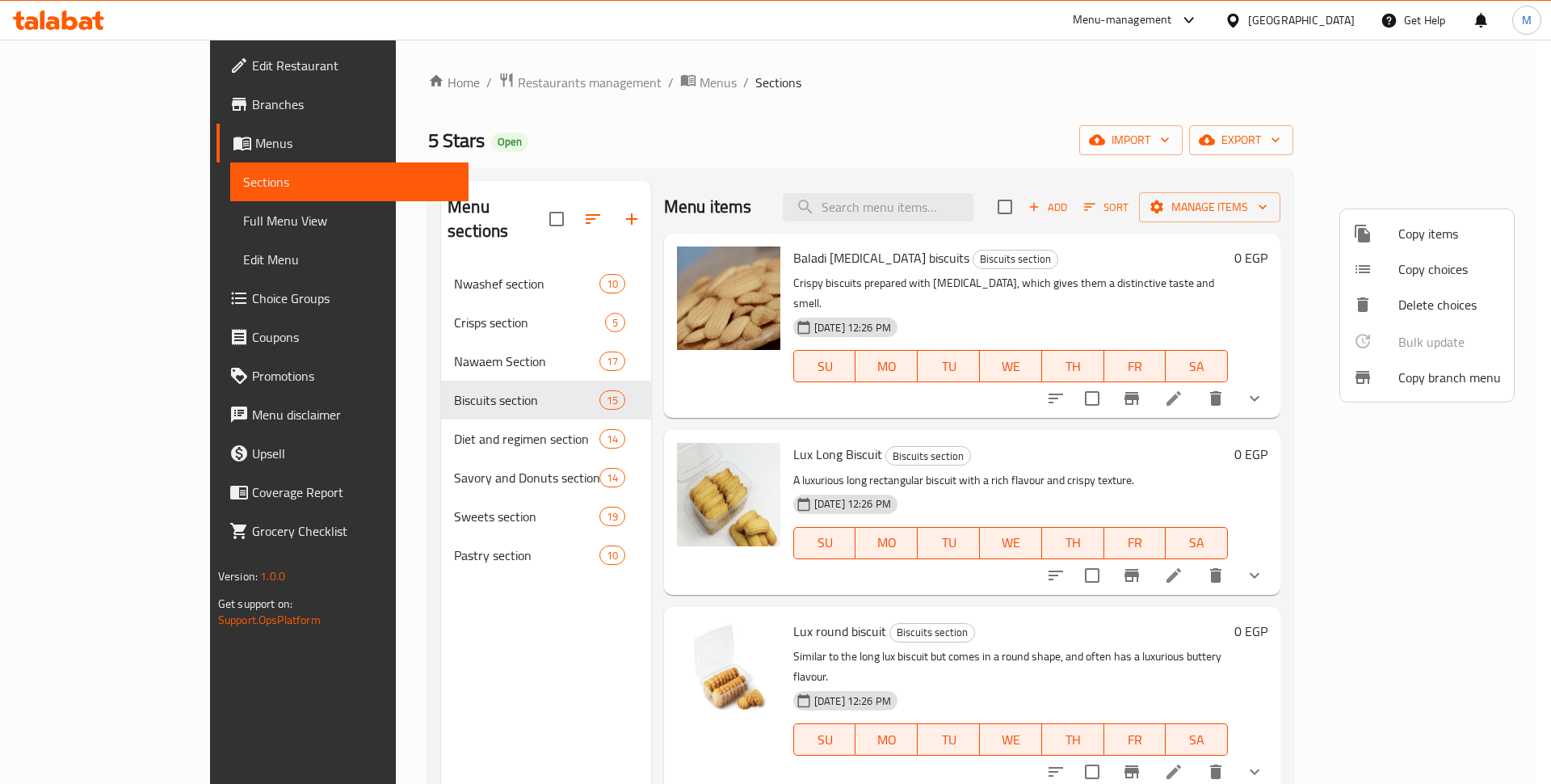
click at [1101, 146] on div at bounding box center [776, 392] width 1551 height 784
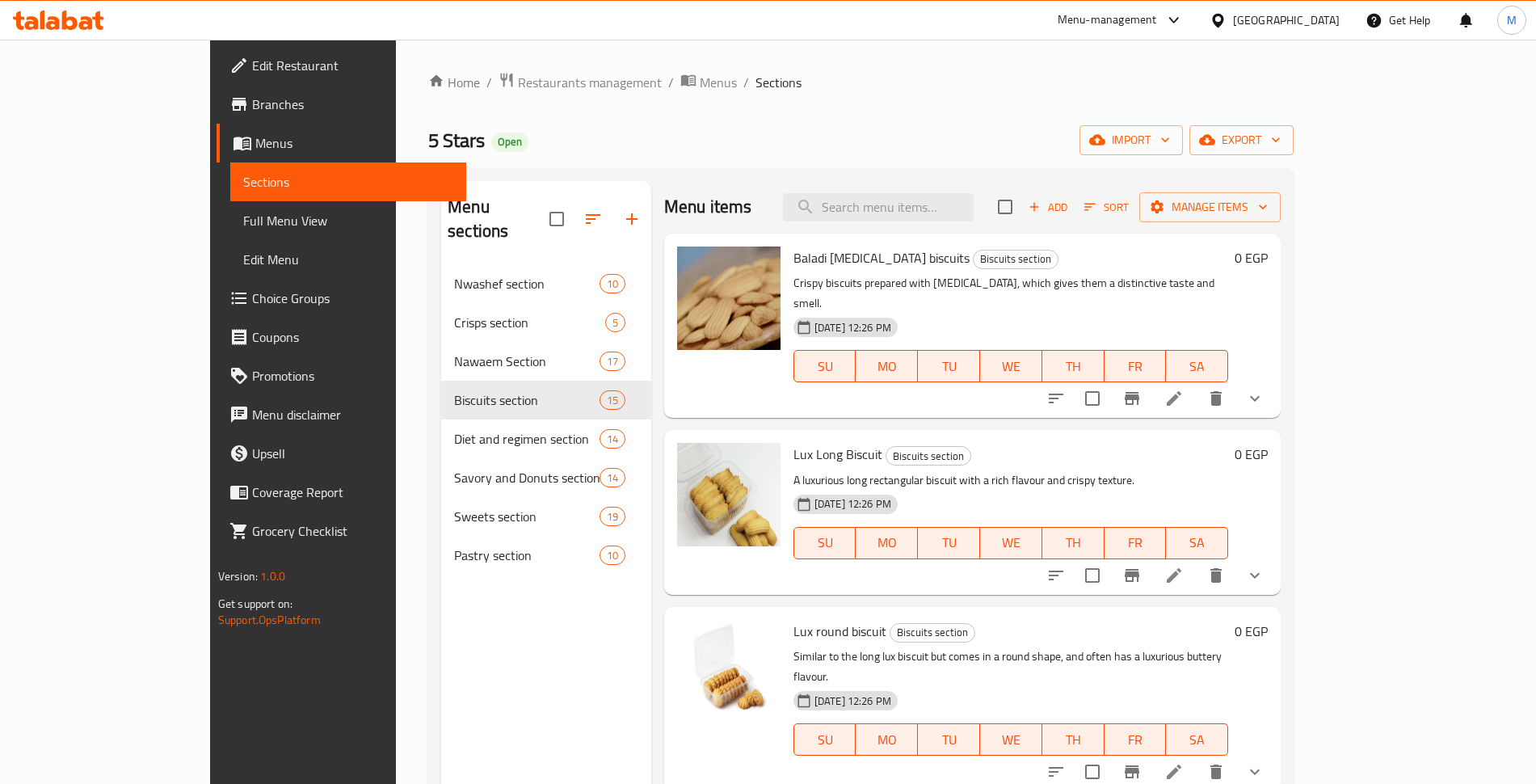
click at [794, 245] on span "Baladi [MEDICAL_DATA] biscuits" at bounding box center [881, 257] width 176 height 24
click at [518, 84] on span "Restaurants management" at bounding box center [590, 82] width 144 height 19
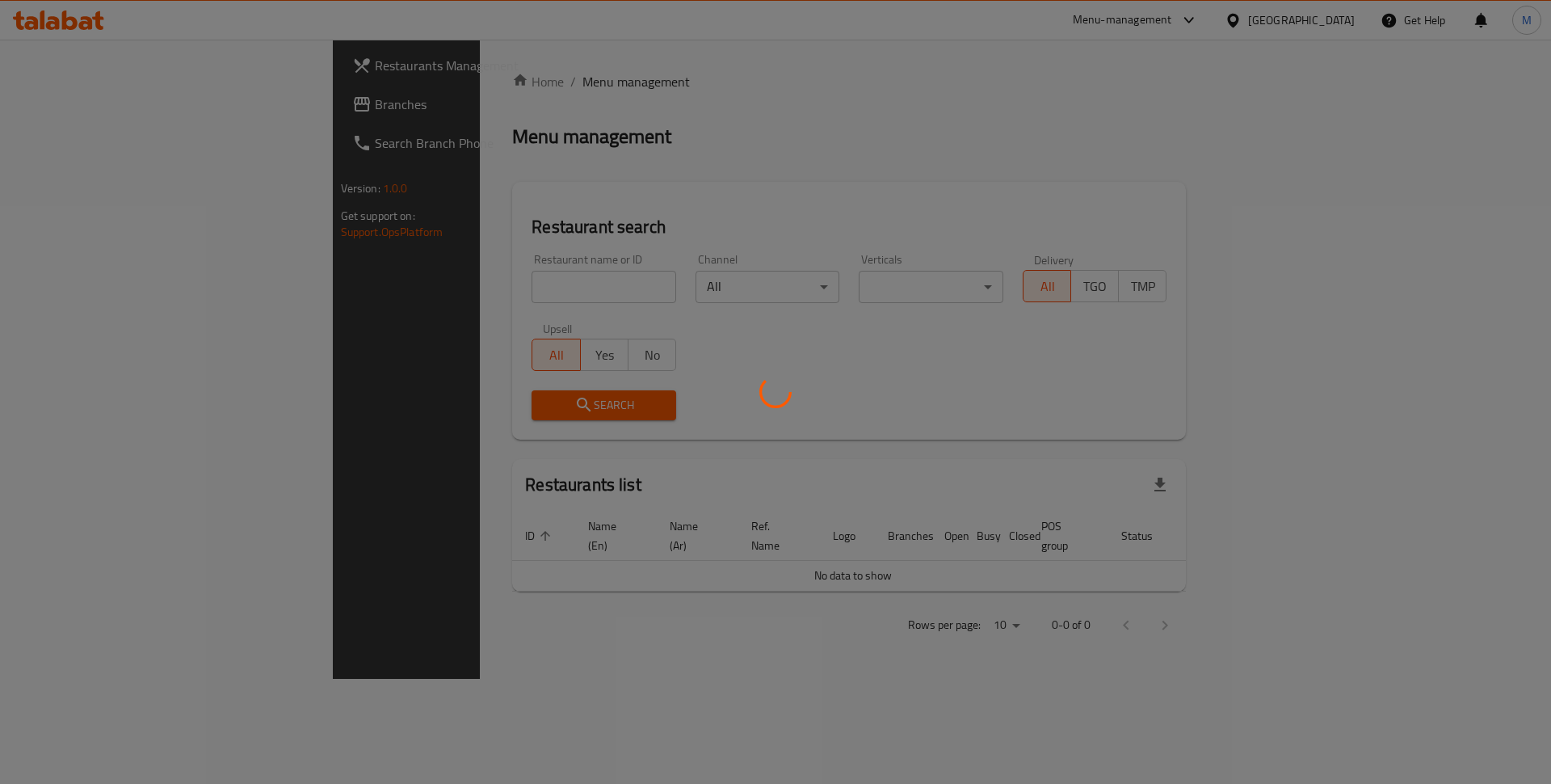
click at [391, 264] on div at bounding box center [776, 392] width 1551 height 784
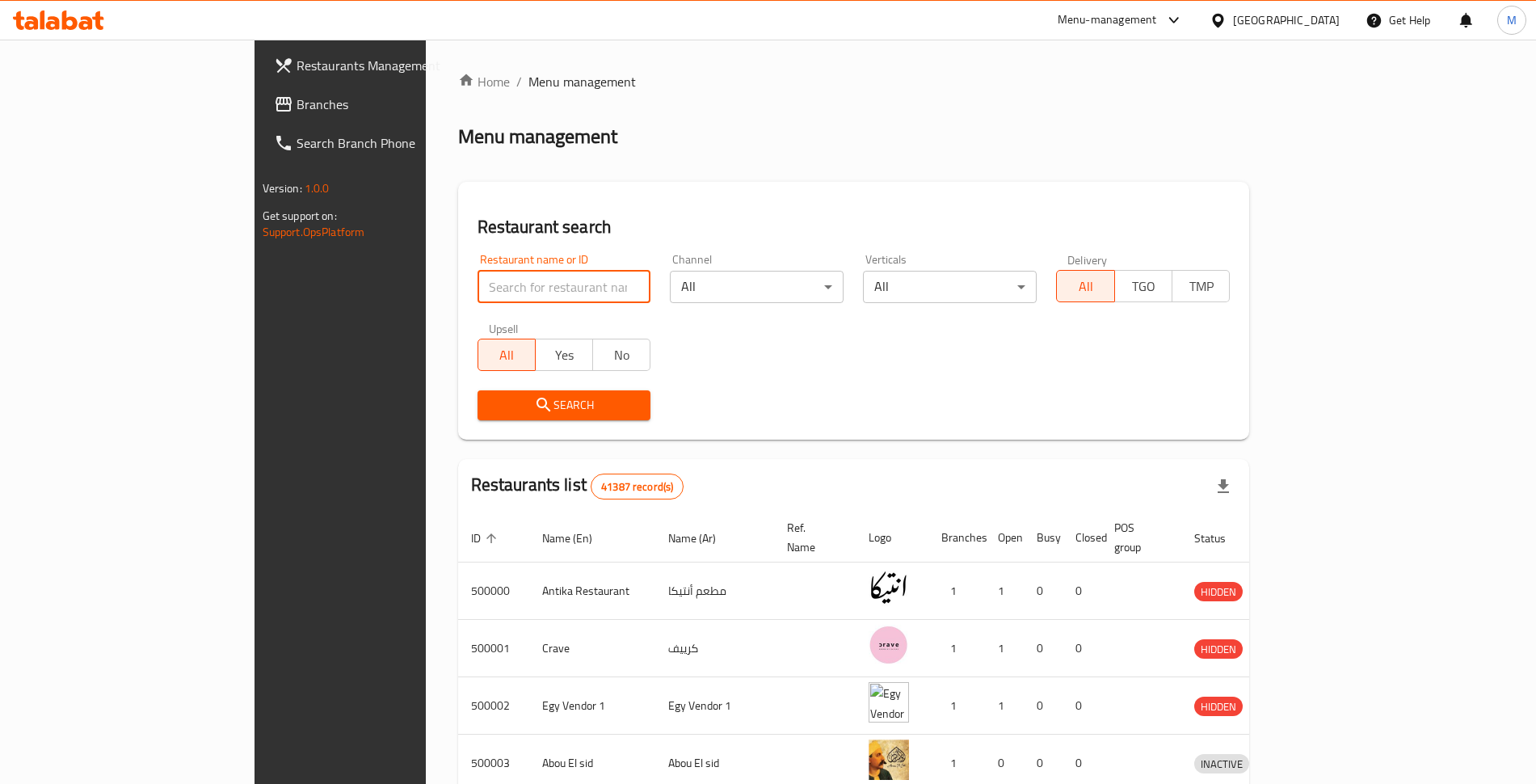
click at [477, 270] on input "search" at bounding box center [564, 286] width 173 height 32
type input "Haj Arafa"
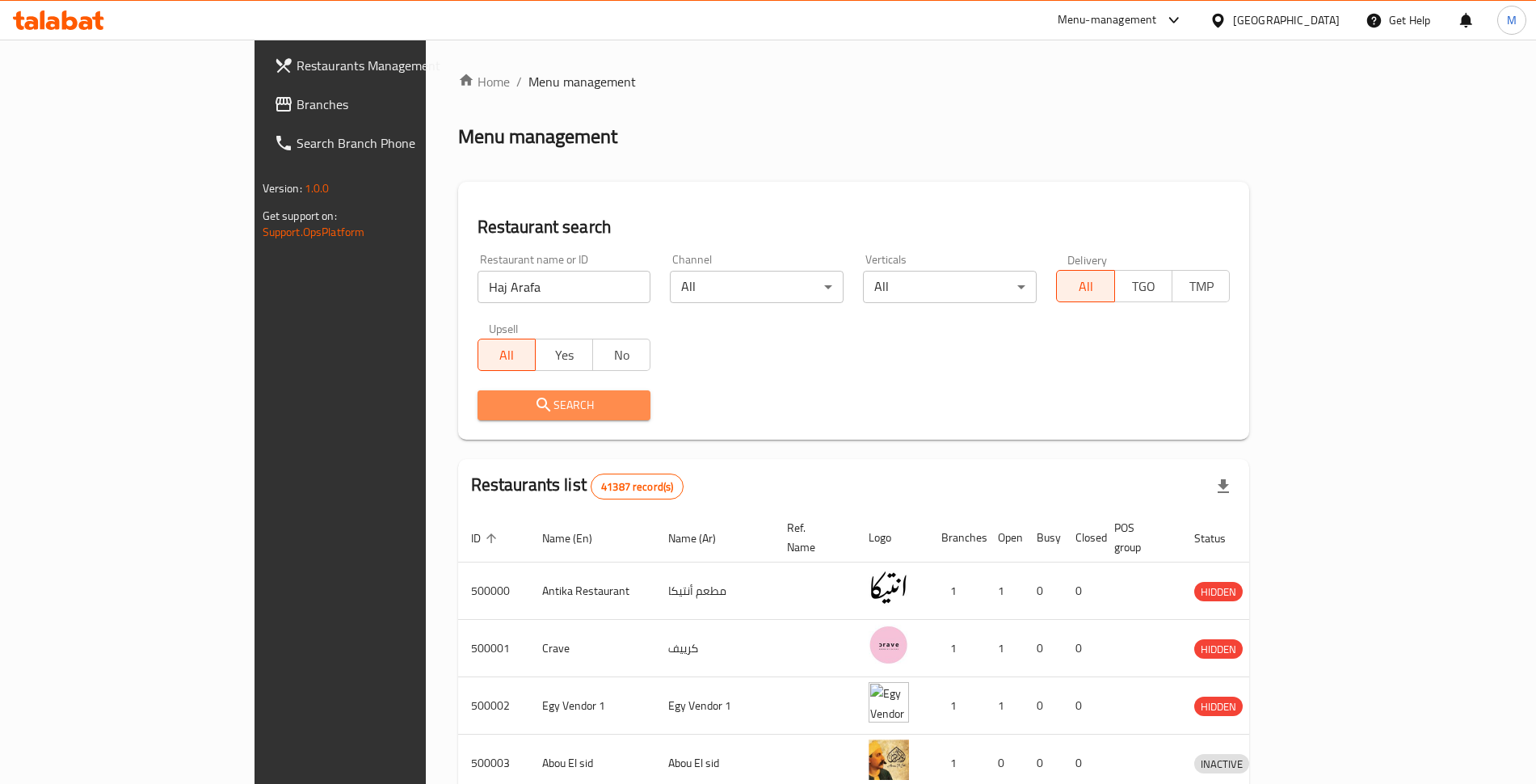
click at [490, 395] on span "Search" at bounding box center [564, 405] width 148 height 20
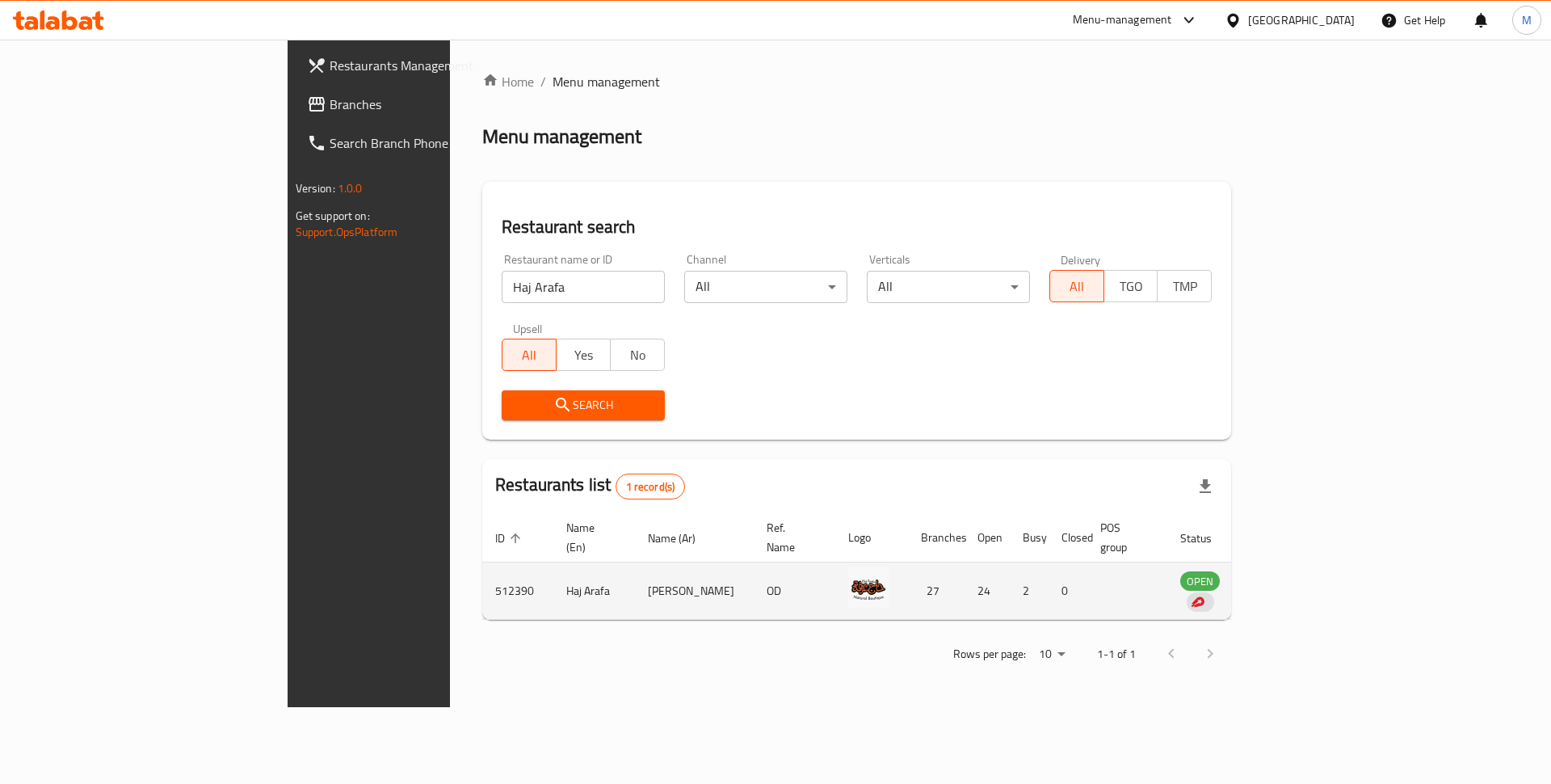
click at [1252, 562] on td "OPEN" at bounding box center [1210, 591] width 85 height 57
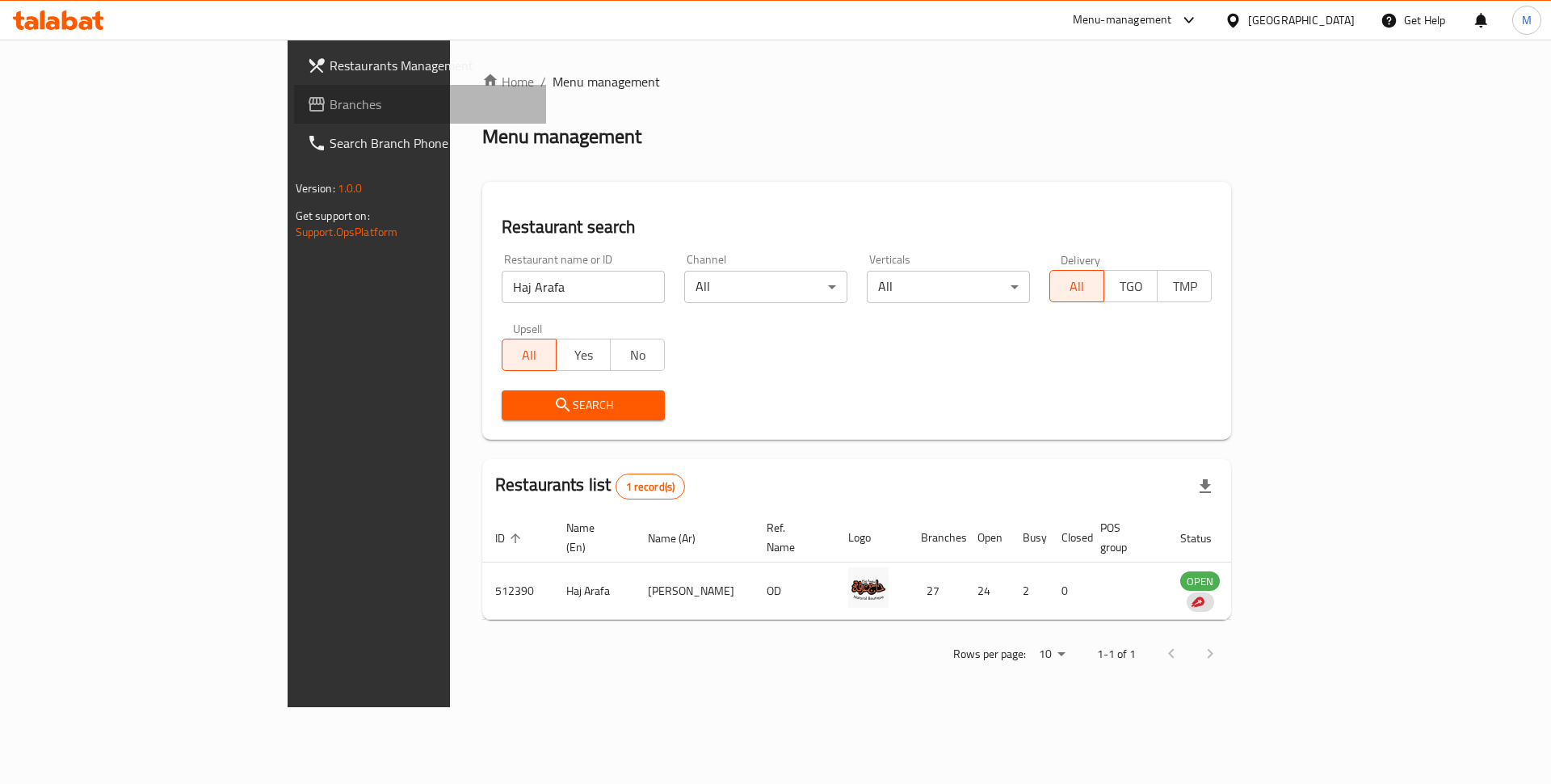
click at [329, 94] on span "Branches" at bounding box center [432, 104] width 204 height 19
